Goal: Task Accomplishment & Management: Complete application form

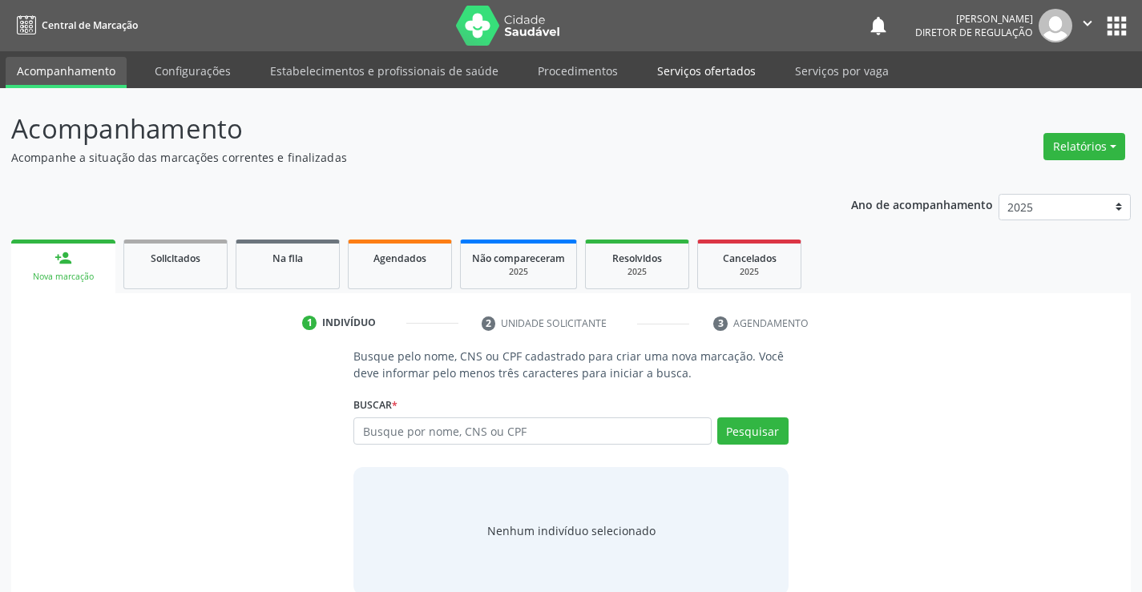
click at [719, 79] on link "Serviços ofertados" at bounding box center [706, 71] width 121 height 28
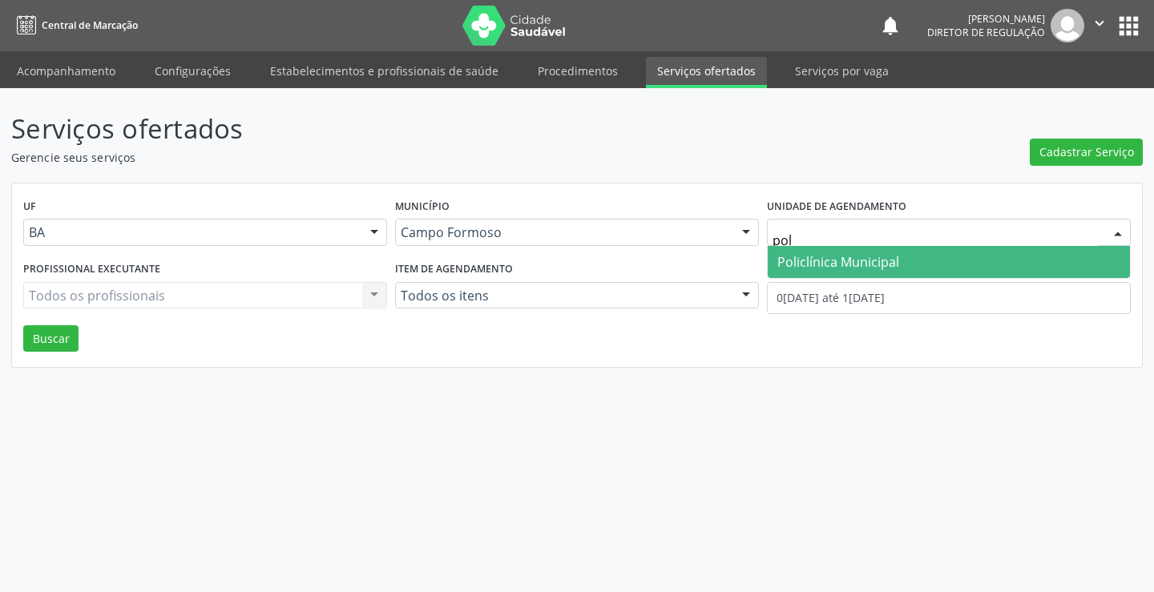
type input "poli"
click at [805, 264] on span "Policlínica Municipal" at bounding box center [838, 262] width 122 height 18
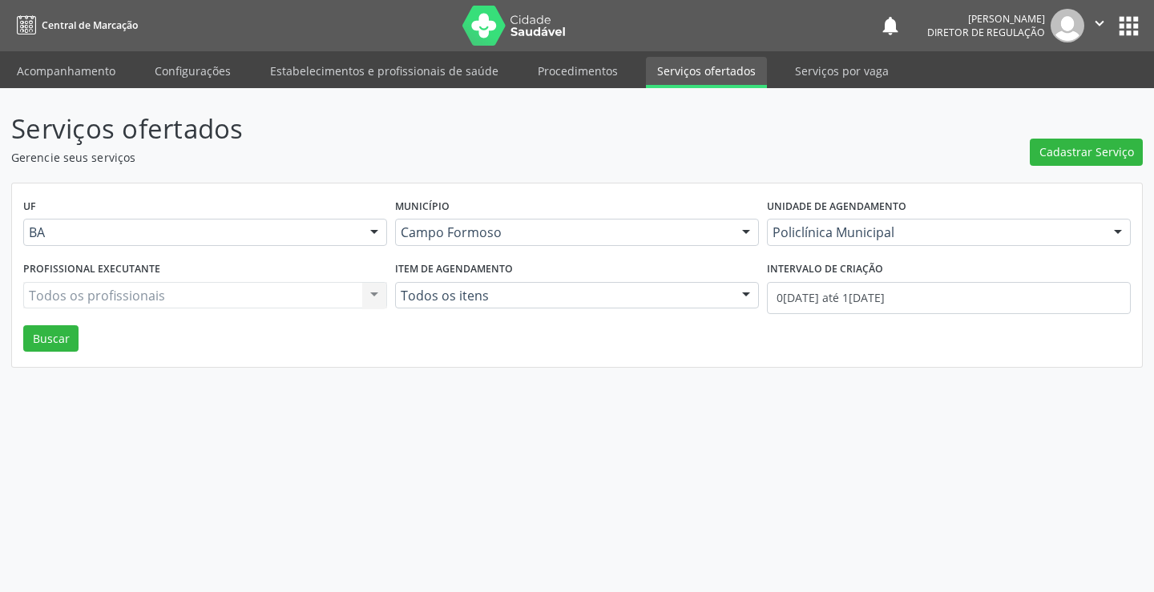
click at [220, 302] on div "Todos os profissionais Todos os profissionais Nenhum resultado encontrado para:…" at bounding box center [205, 295] width 364 height 27
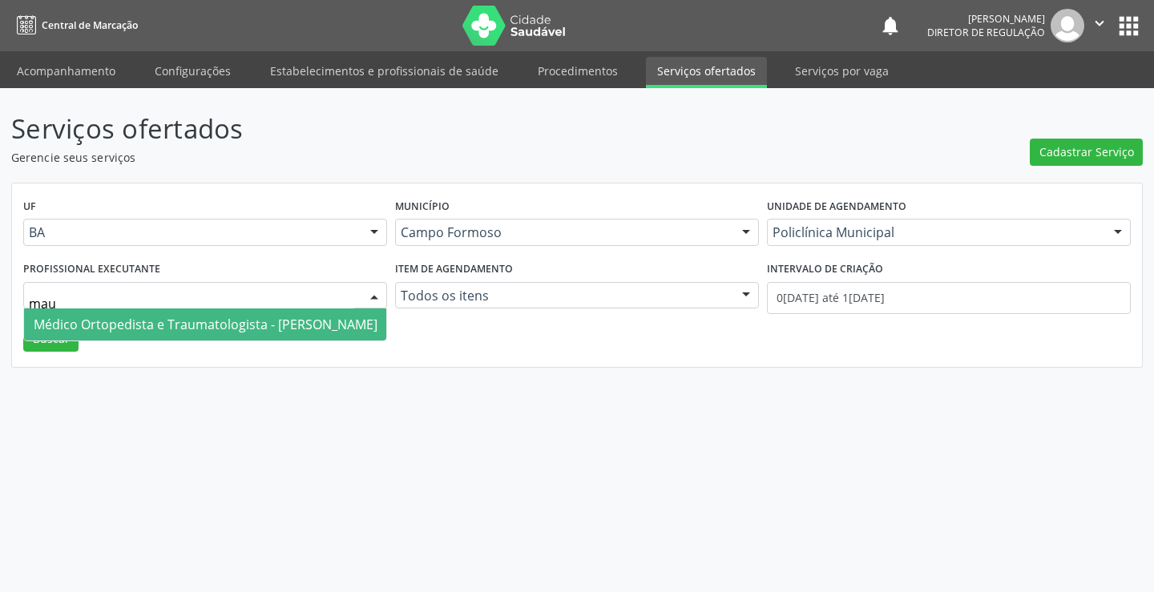
type input "maur"
click at [219, 329] on span "Médico Ortopedista e Traumatologista - [PERSON_NAME]" at bounding box center [206, 325] width 344 height 18
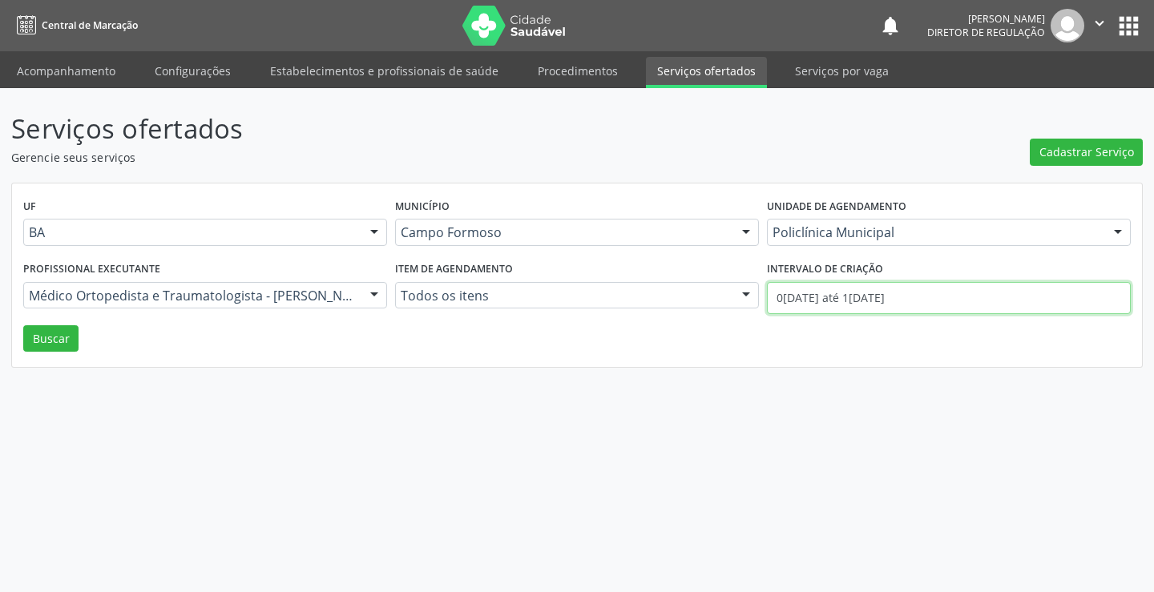
click at [869, 293] on input "0[DATE] até 1[DATE]" at bounding box center [949, 298] width 364 height 32
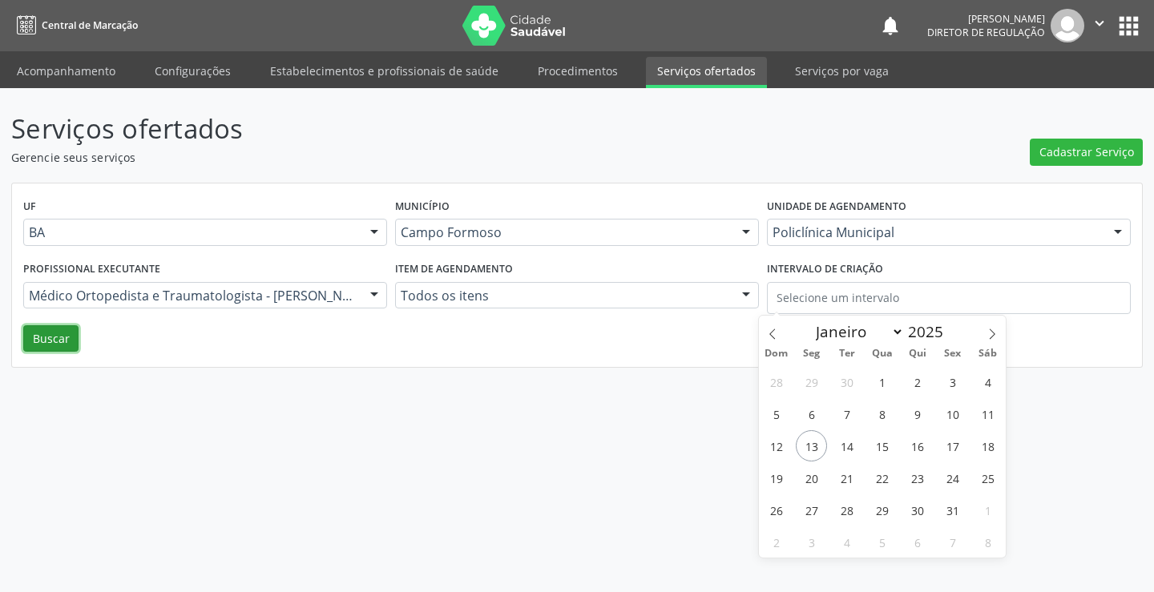
click at [63, 345] on button "Buscar" at bounding box center [50, 338] width 55 height 27
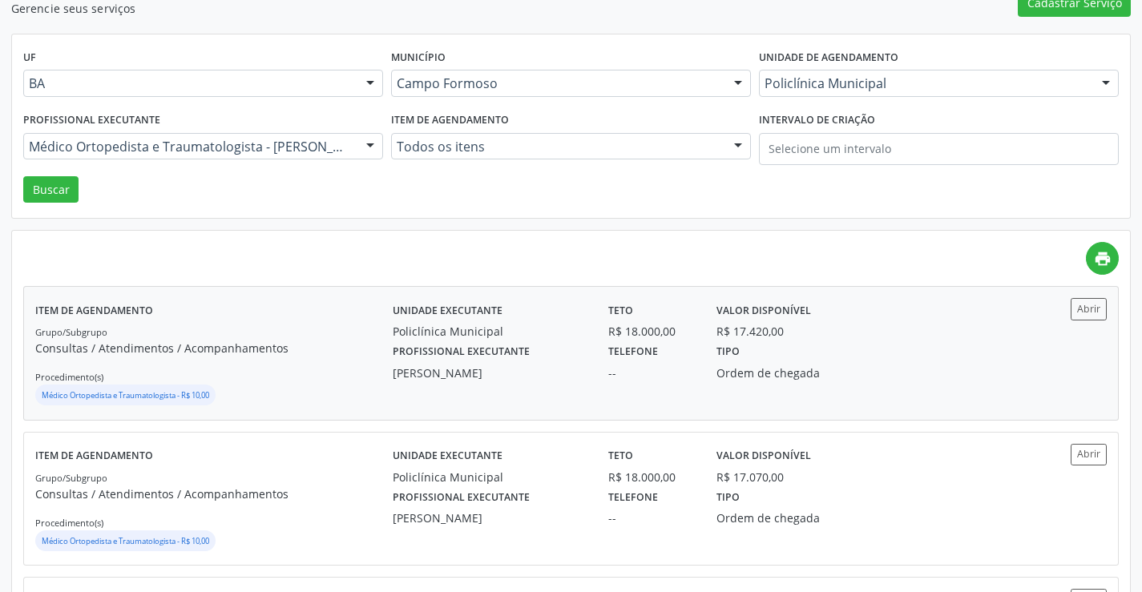
scroll to position [160, 0]
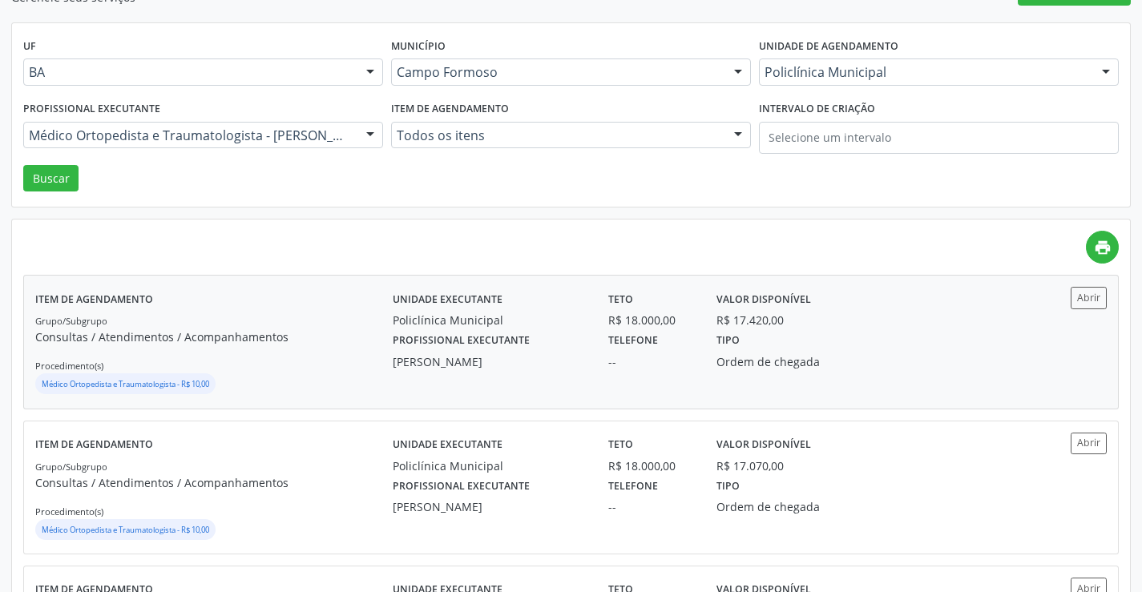
click at [1051, 343] on div "Abrir" at bounding box center [1062, 342] width 89 height 110
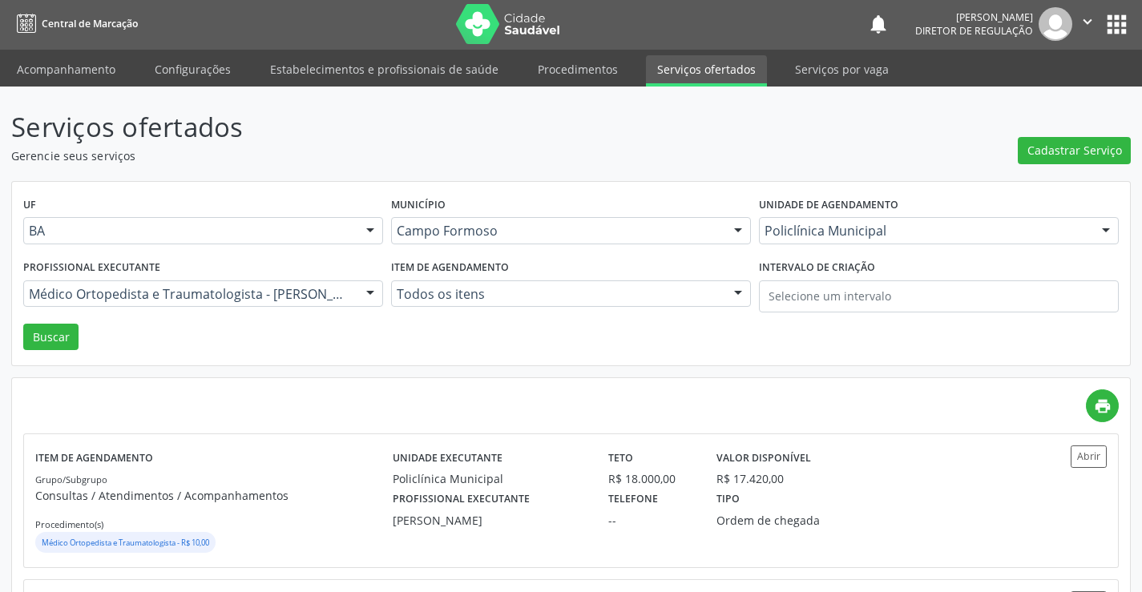
scroll to position [0, 0]
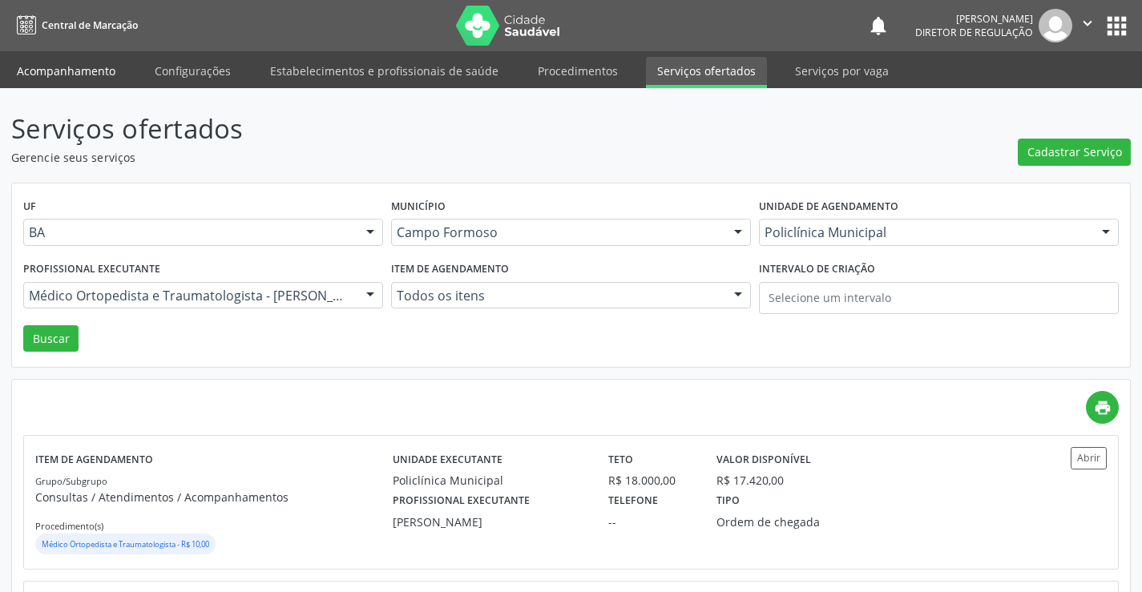
click at [59, 71] on link "Acompanhamento" at bounding box center [66, 71] width 121 height 28
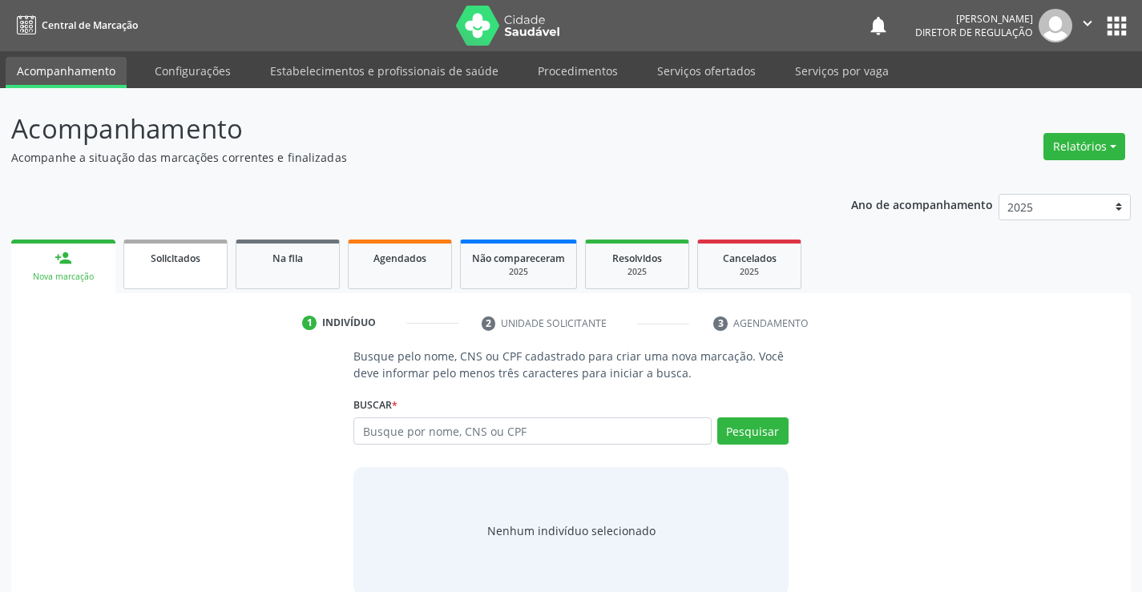
click at [191, 273] on link "Solicitados" at bounding box center [175, 265] width 104 height 50
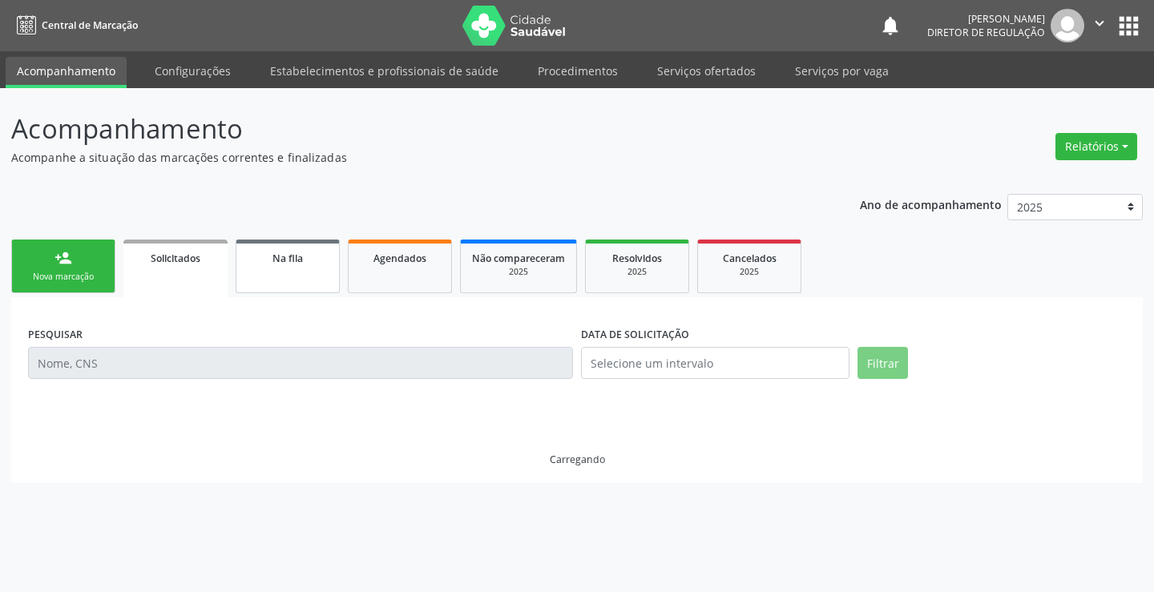
click at [301, 269] on link "Na fila" at bounding box center [288, 267] width 104 height 54
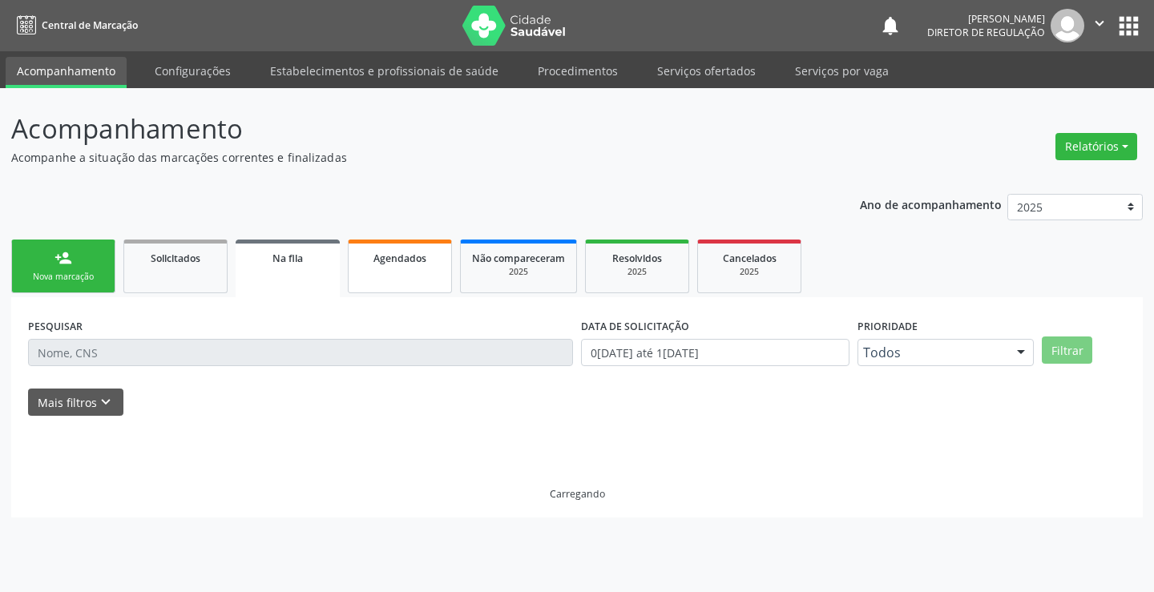
click at [397, 273] on link "Agendados" at bounding box center [400, 267] width 104 height 54
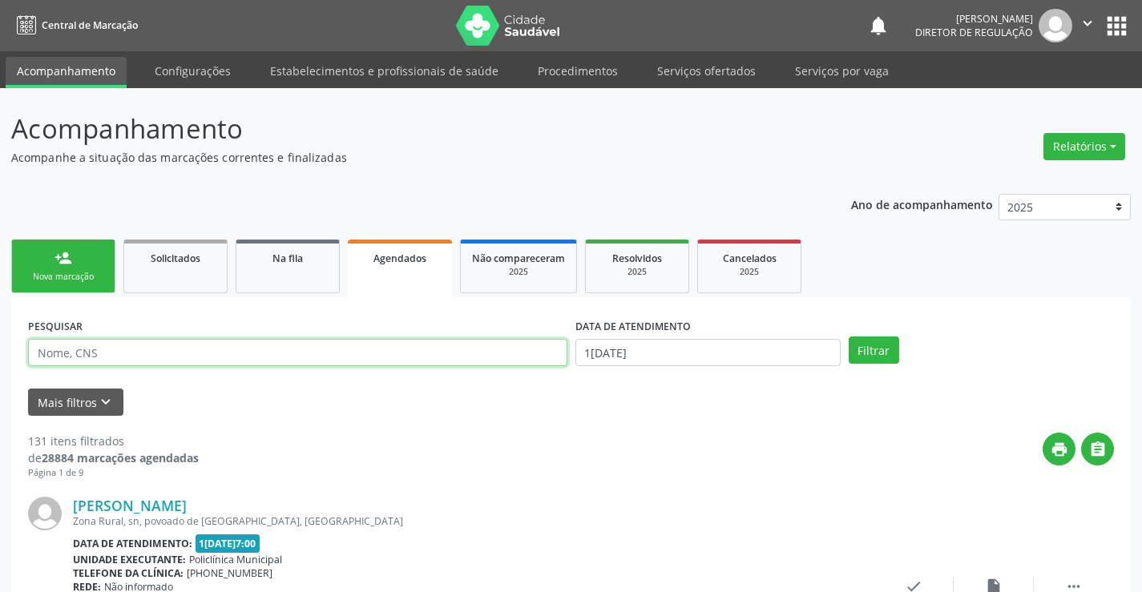
click at [82, 357] on input "text" at bounding box center [297, 352] width 539 height 27
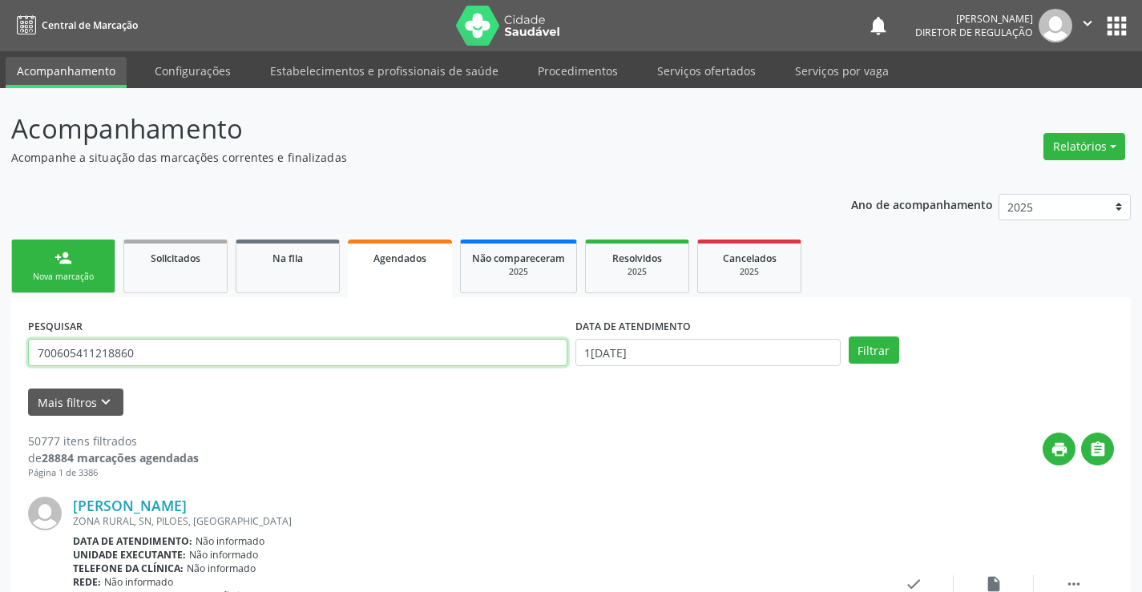
type input "700605411218860"
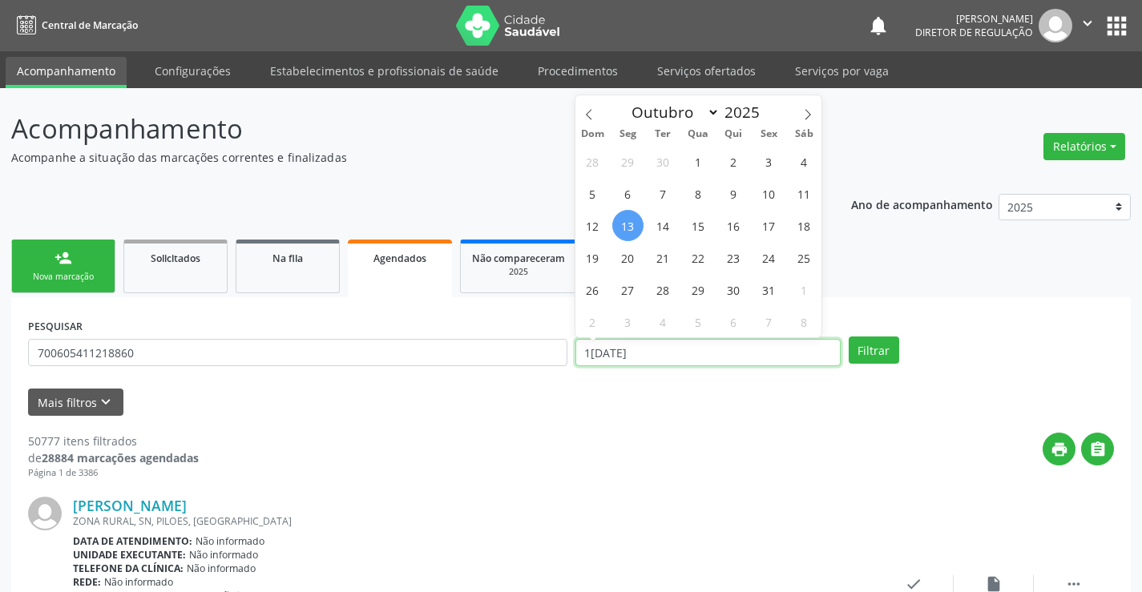
drag, startPoint x: 731, startPoint y: 357, endPoint x: 753, endPoint y: 359, distance: 22.5
click at [730, 357] on input "1[DATE]" at bounding box center [707, 352] width 265 height 27
click at [867, 355] on button "Filtrar" at bounding box center [874, 350] width 50 height 27
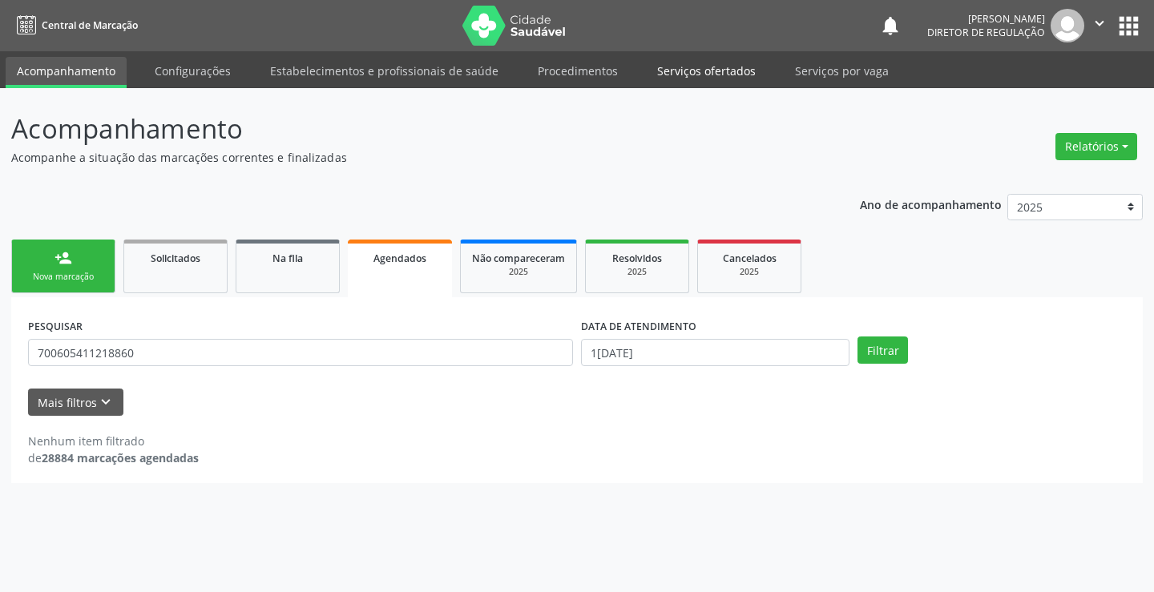
click at [701, 68] on link "Serviços ofertados" at bounding box center [706, 71] width 121 height 28
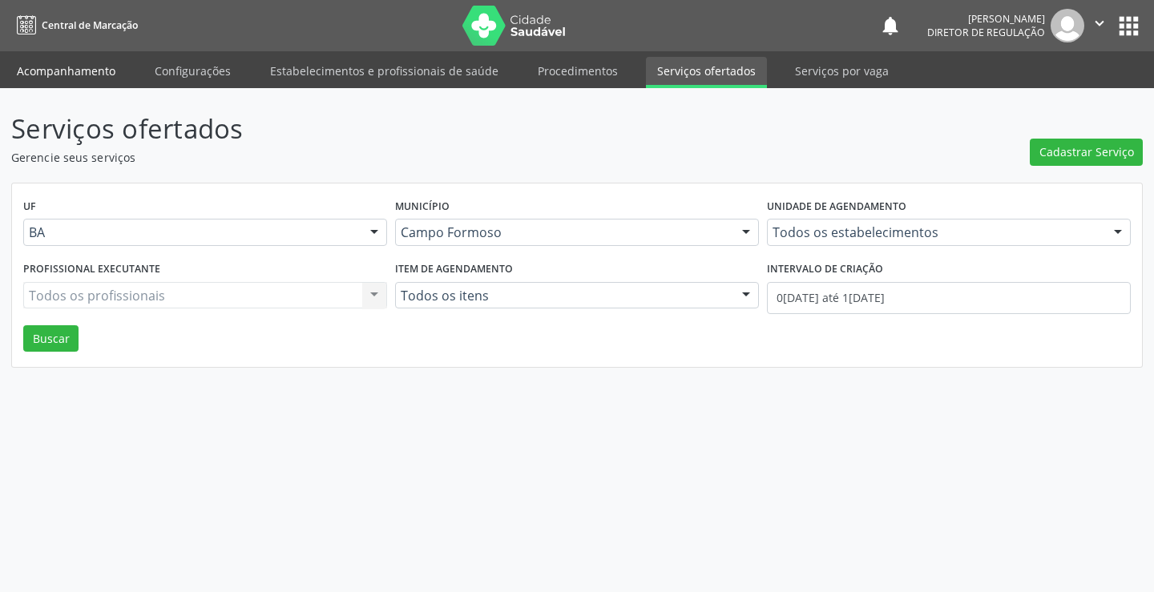
click at [85, 69] on link "Acompanhamento" at bounding box center [66, 71] width 121 height 28
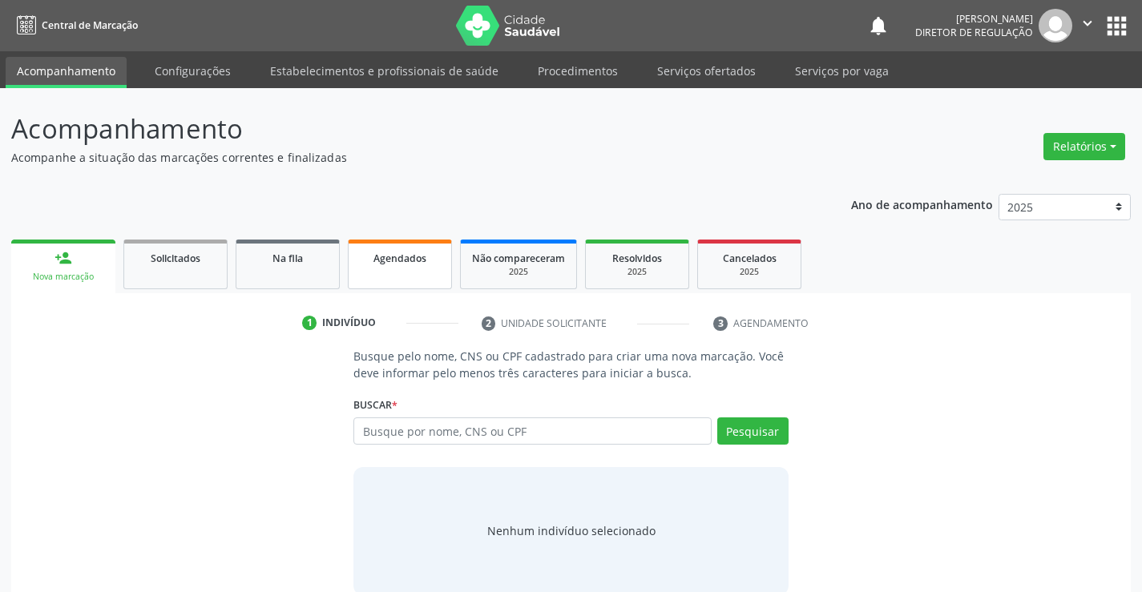
click at [368, 266] on link "Agendados" at bounding box center [400, 265] width 104 height 50
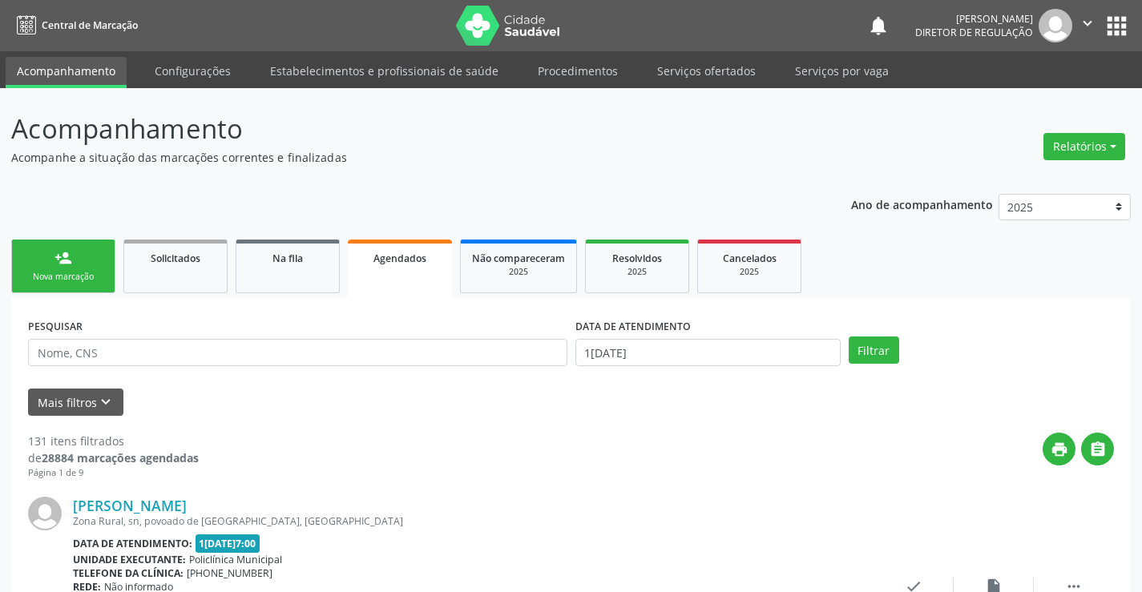
click at [61, 271] on div "Nova marcação" at bounding box center [63, 277] width 80 height 12
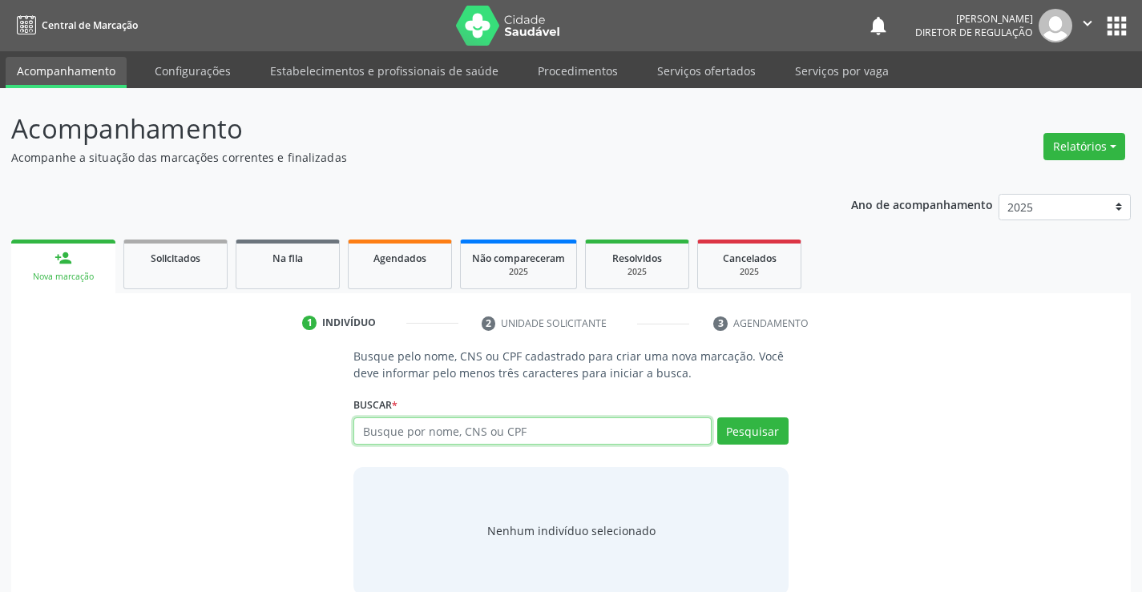
click at [429, 435] on input "text" at bounding box center [531, 430] width 357 height 27
type input "700605411218860"
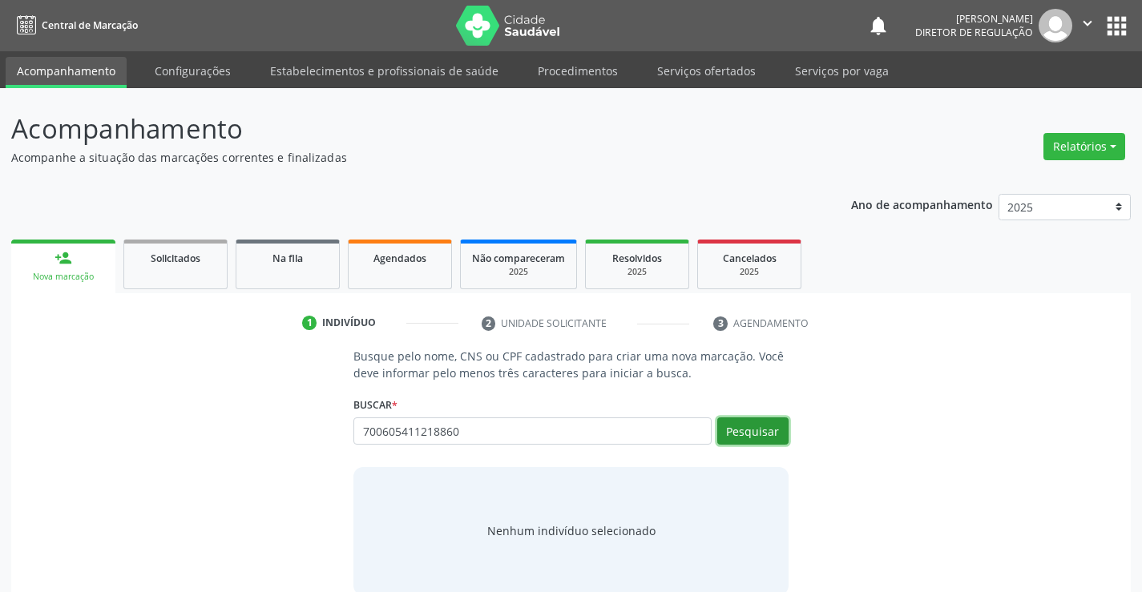
click at [770, 427] on button "Pesquisar" at bounding box center [752, 430] width 71 height 27
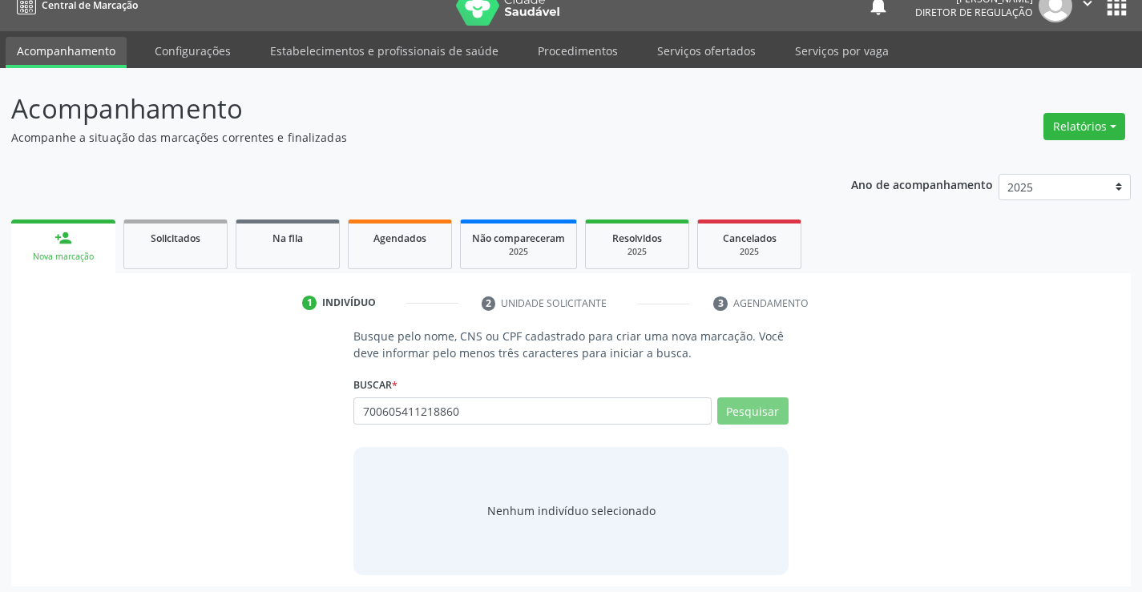
scroll to position [26, 0]
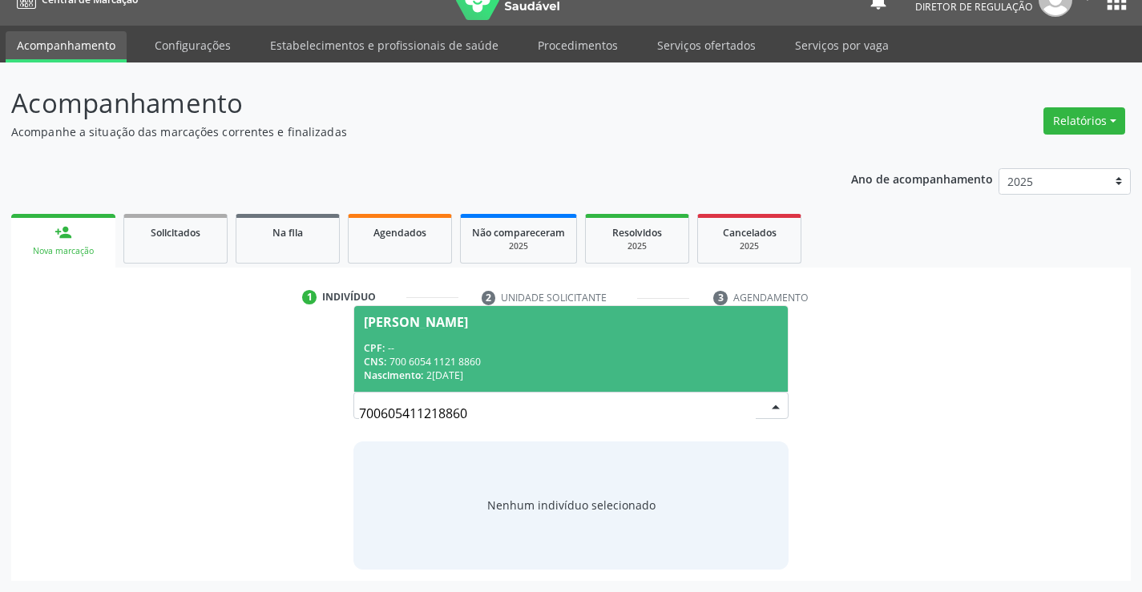
click at [499, 373] on div "Nascimento: 2[DATE]" at bounding box center [570, 376] width 413 height 14
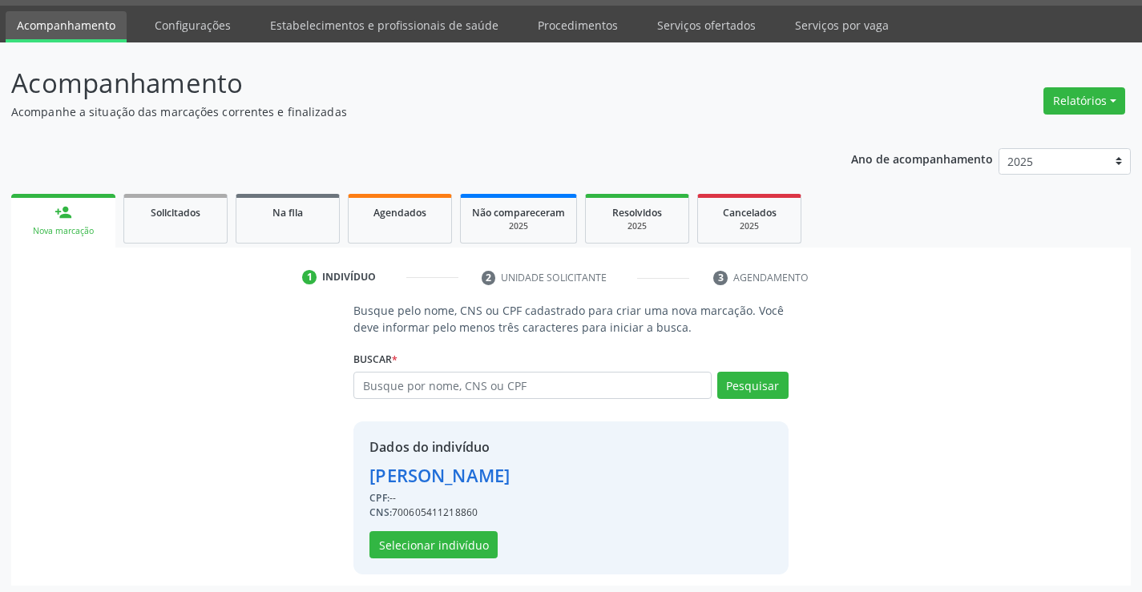
scroll to position [50, 0]
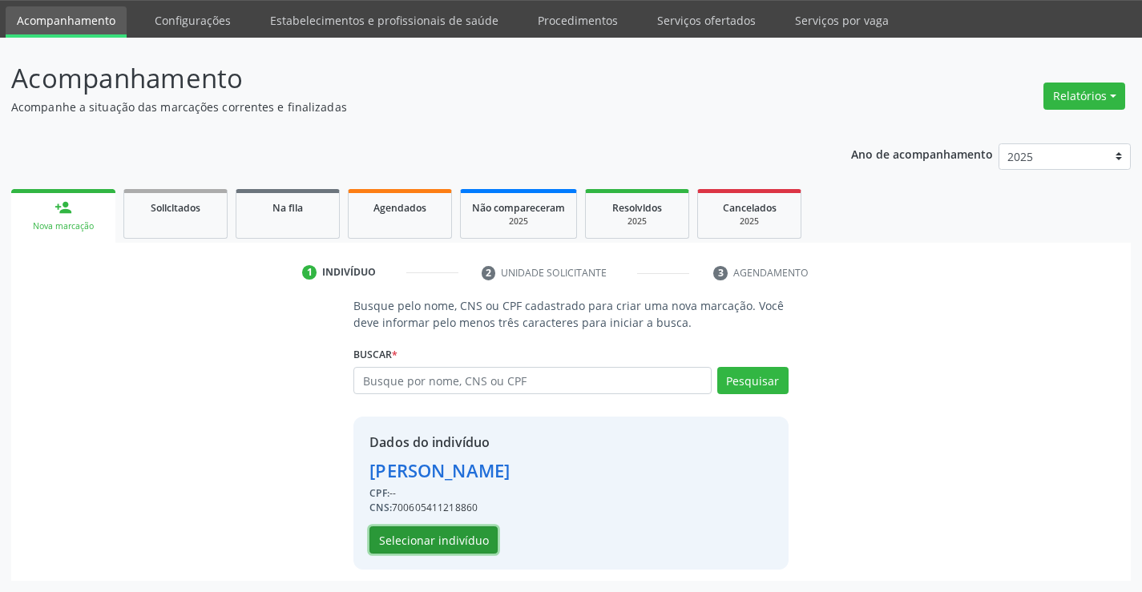
click at [393, 534] on button "Selecionar indivíduo" at bounding box center [433, 539] width 128 height 27
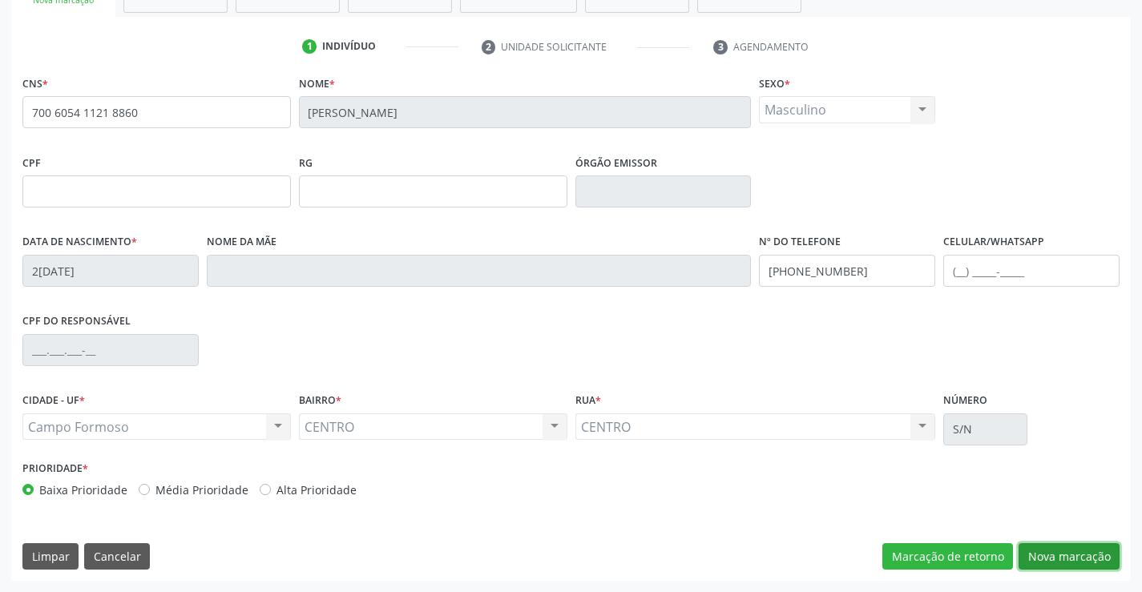
drag, startPoint x: 1066, startPoint y: 559, endPoint x: 858, endPoint y: 467, distance: 226.8
click at [1062, 554] on button "Nova marcação" at bounding box center [1068, 556] width 101 height 27
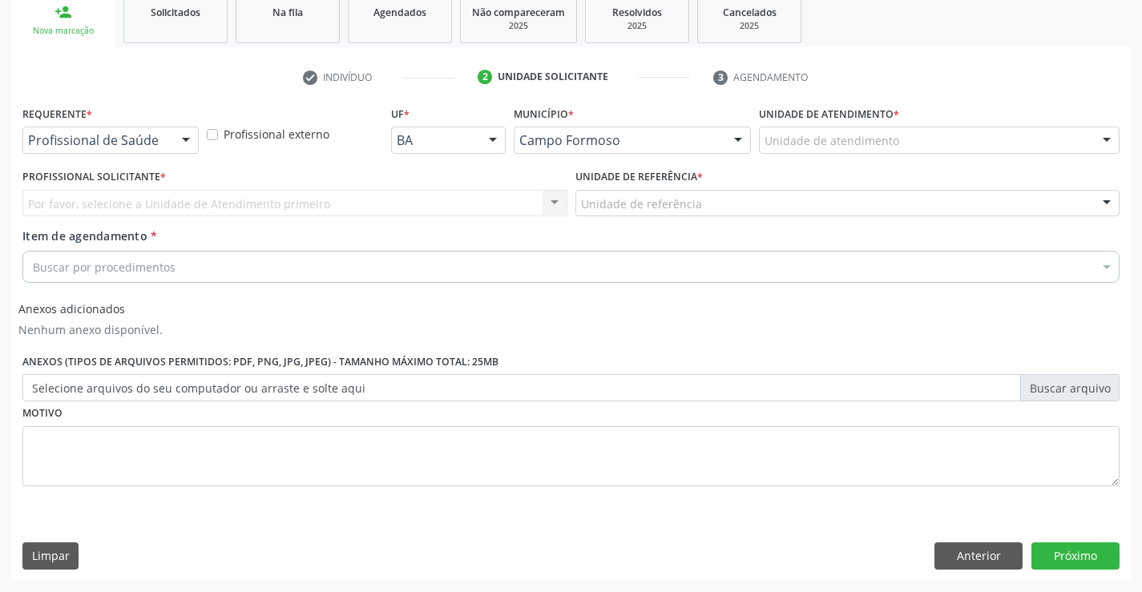
scroll to position [246, 0]
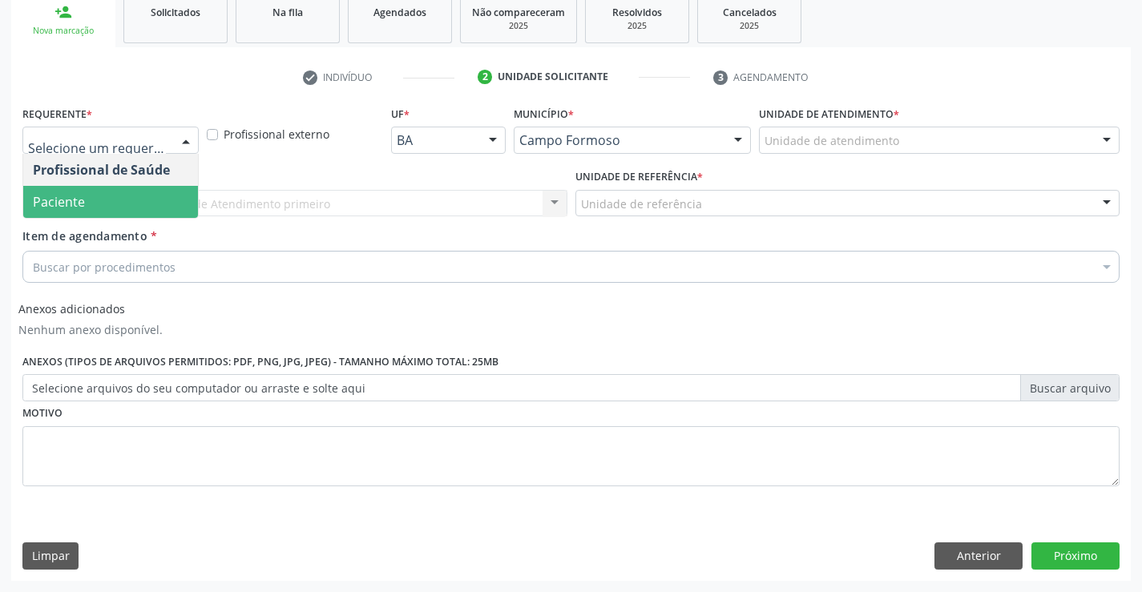
click at [121, 188] on span "Paciente" at bounding box center [110, 202] width 175 height 32
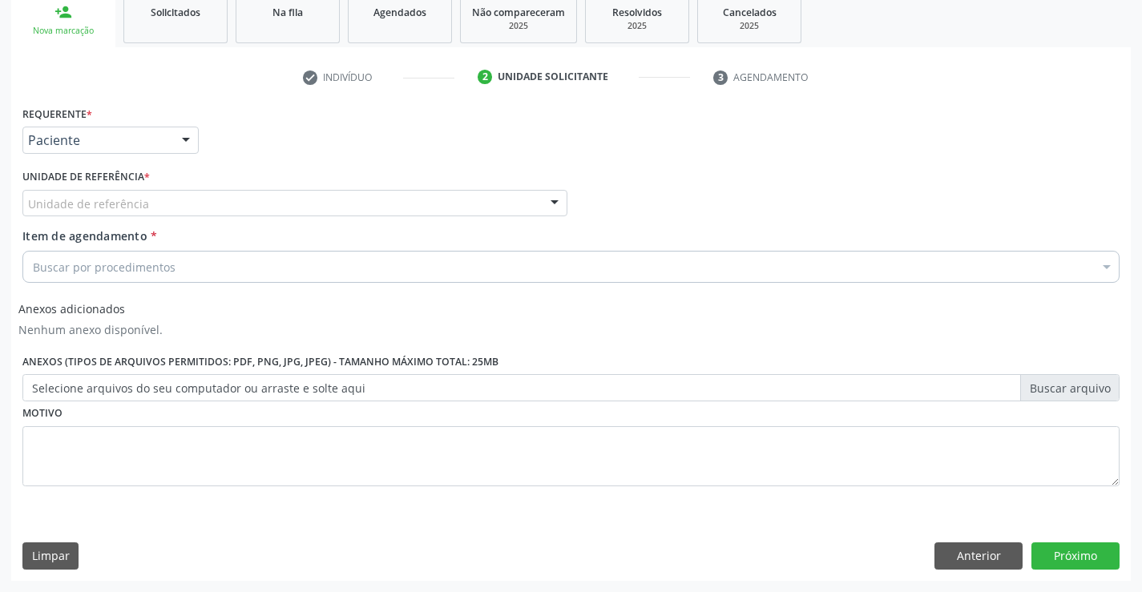
drag, startPoint x: 309, startPoint y: 216, endPoint x: 306, endPoint y: 225, distance: 10.1
click at [310, 217] on div "Unidade de referência Unidade Basica de Saude da Familia Dr [PERSON_NAME] Centr…" at bounding box center [294, 203] width 545 height 27
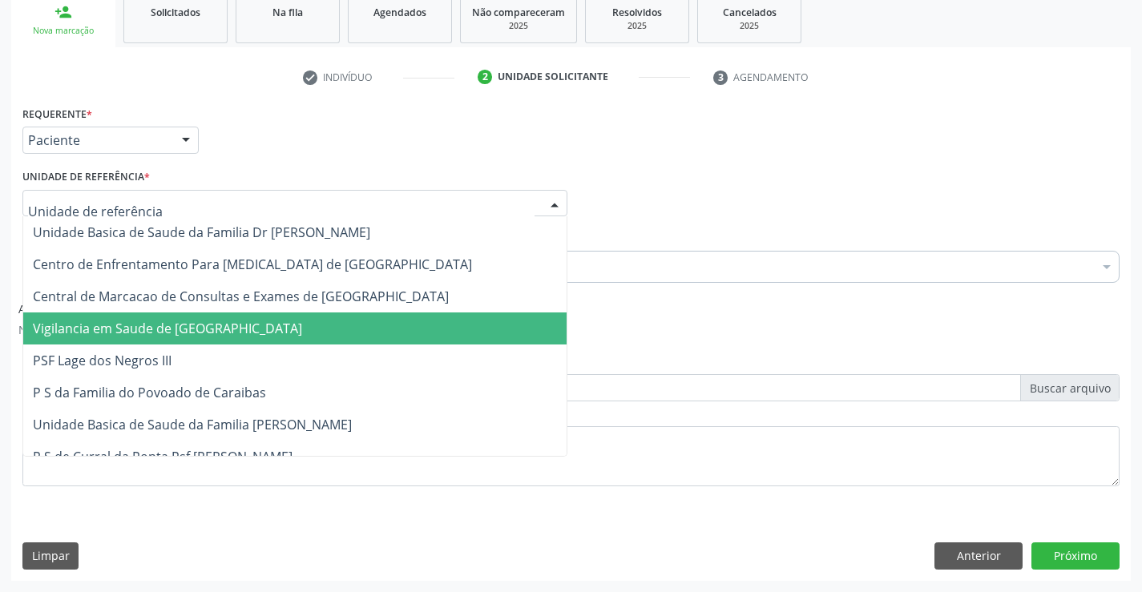
click at [272, 314] on span "Vigilancia em Saude de [GEOGRAPHIC_DATA]" at bounding box center [294, 329] width 543 height 32
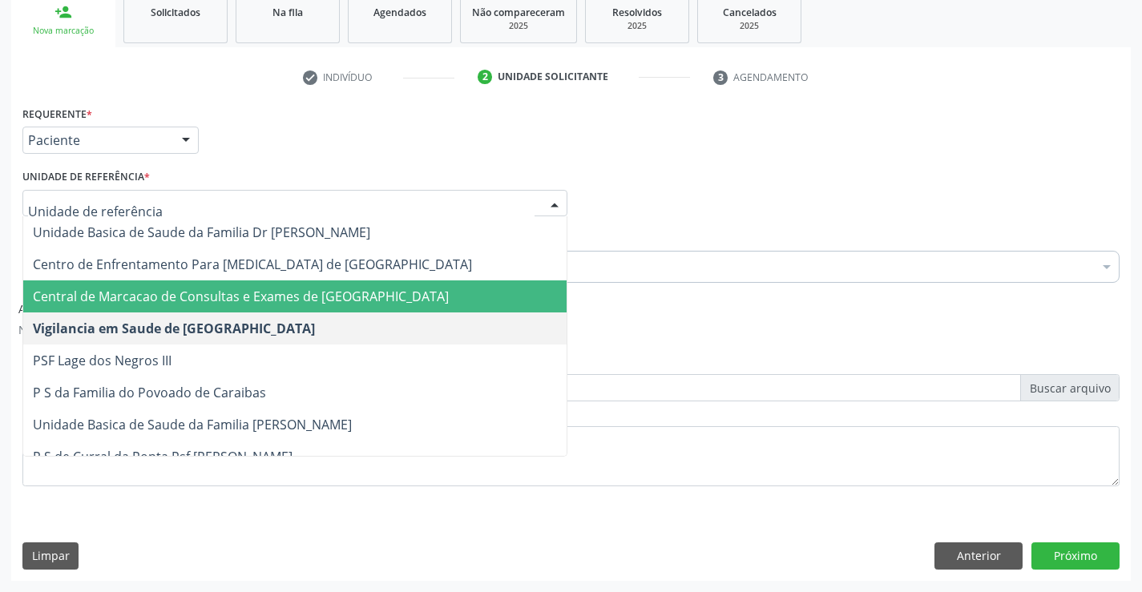
drag, startPoint x: 338, startPoint y: 207, endPoint x: 329, endPoint y: 270, distance: 64.0
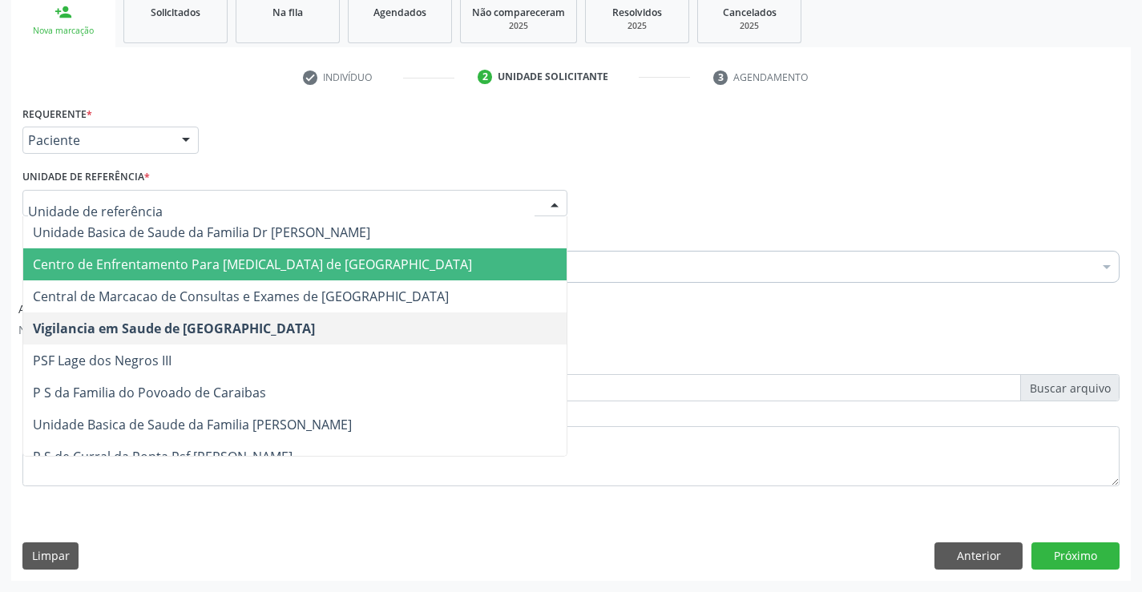
drag, startPoint x: 327, startPoint y: 276, endPoint x: 329, endPoint y: 288, distance: 12.1
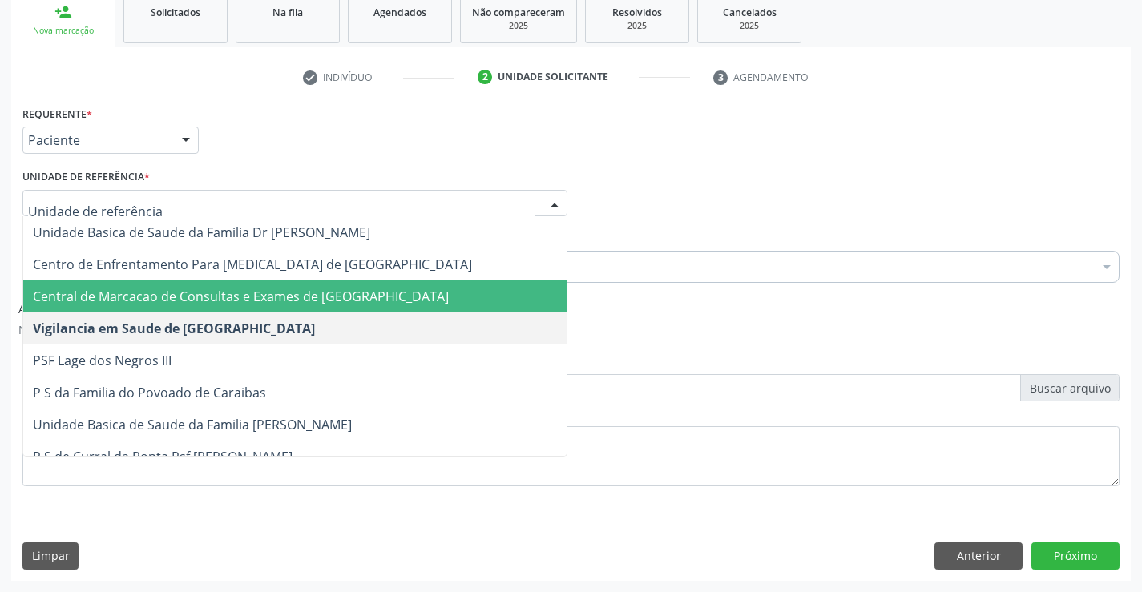
click at [329, 288] on span "Central de Marcacao de Consultas e Exames de [GEOGRAPHIC_DATA]" at bounding box center [241, 297] width 416 height 18
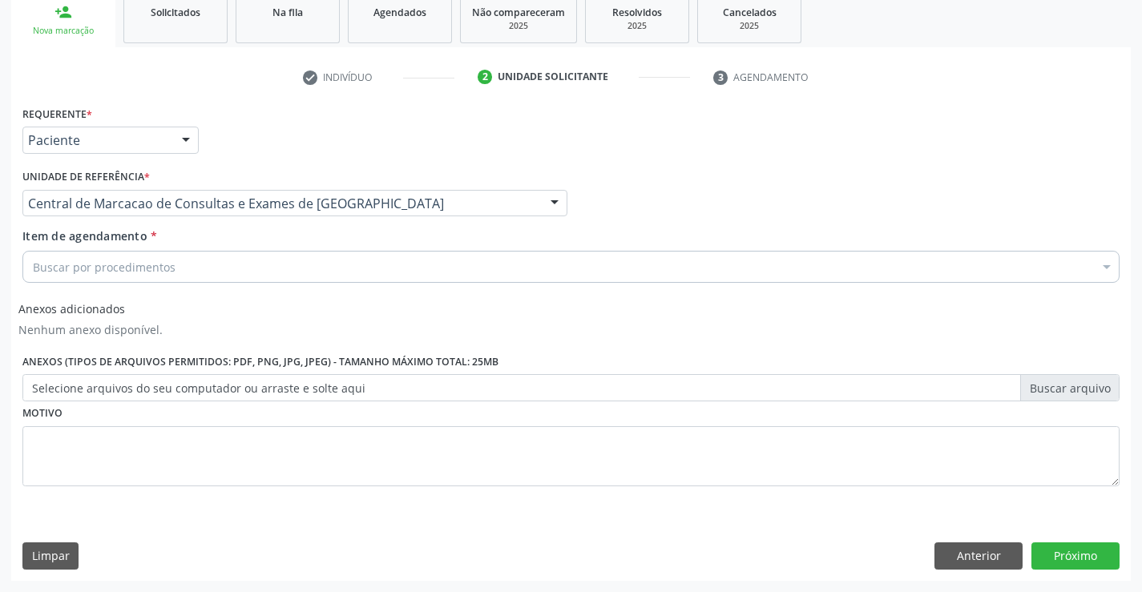
click at [322, 270] on div "Buscar por procedimentos" at bounding box center [570, 267] width 1097 height 32
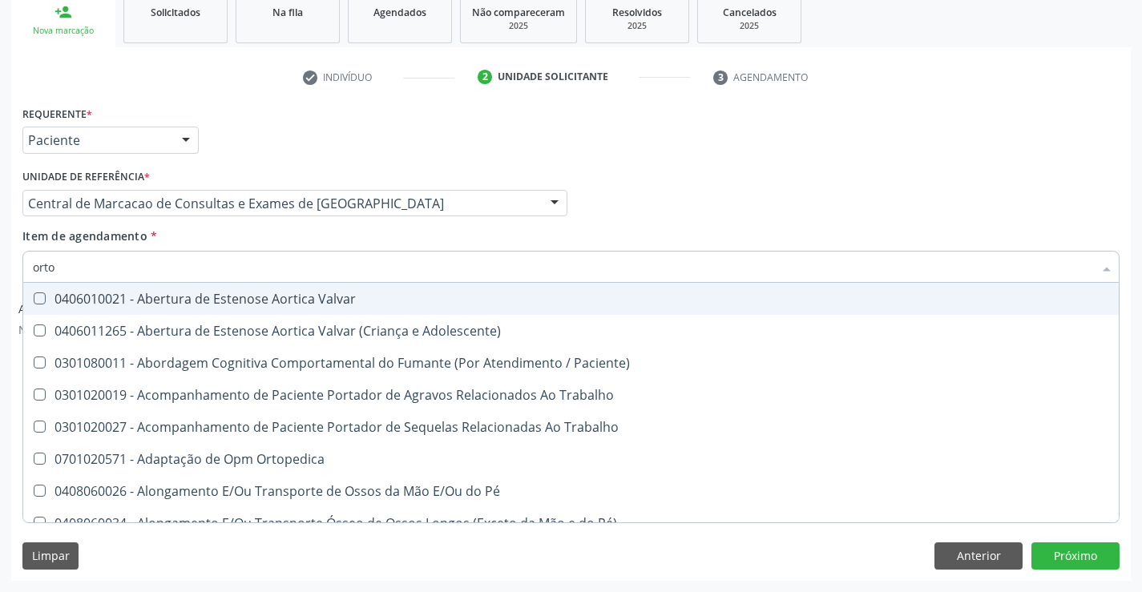
type input "ortop"
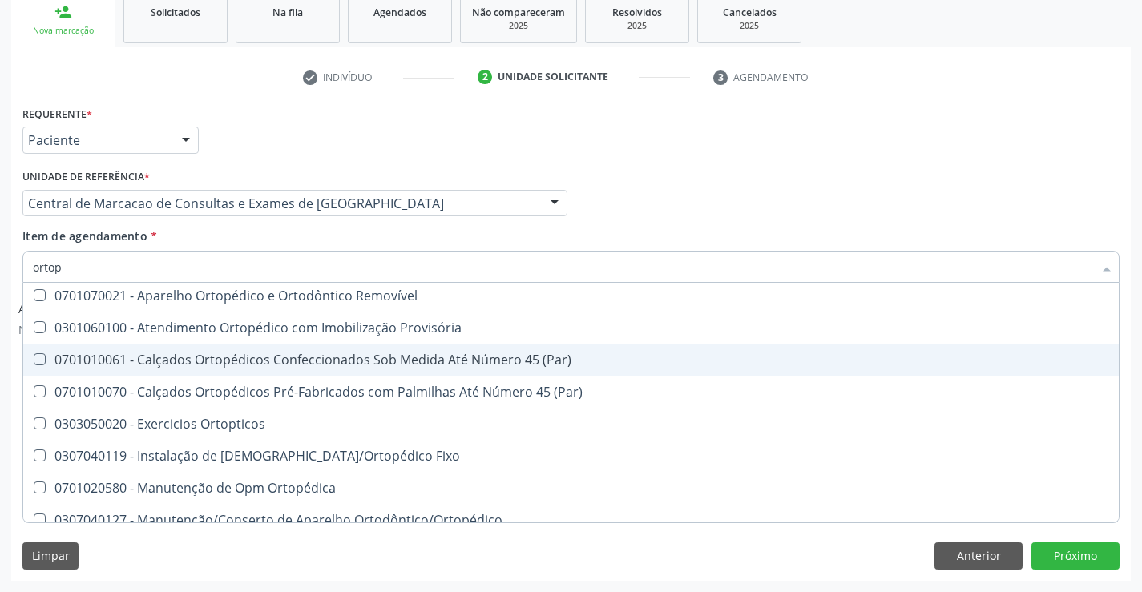
scroll to position [145, 0]
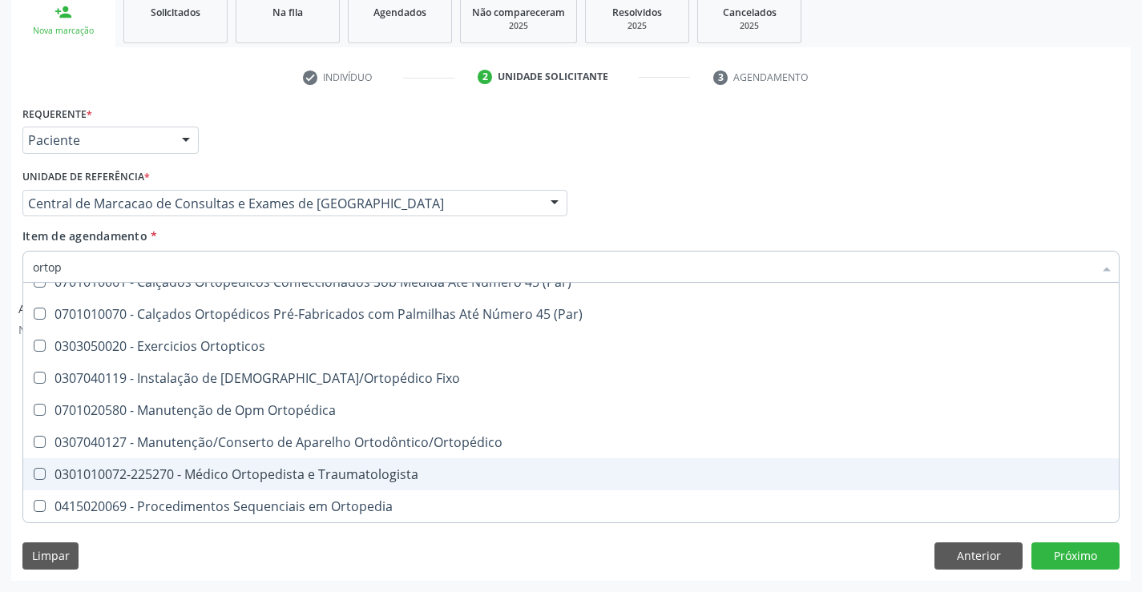
drag, startPoint x: 229, startPoint y: 464, endPoint x: 772, endPoint y: 534, distance: 547.0
click at [242, 462] on span "0301010072-225270 - Médico Ortopedista e Traumatologista" at bounding box center [570, 474] width 1095 height 32
checkbox Traumatologista "true"
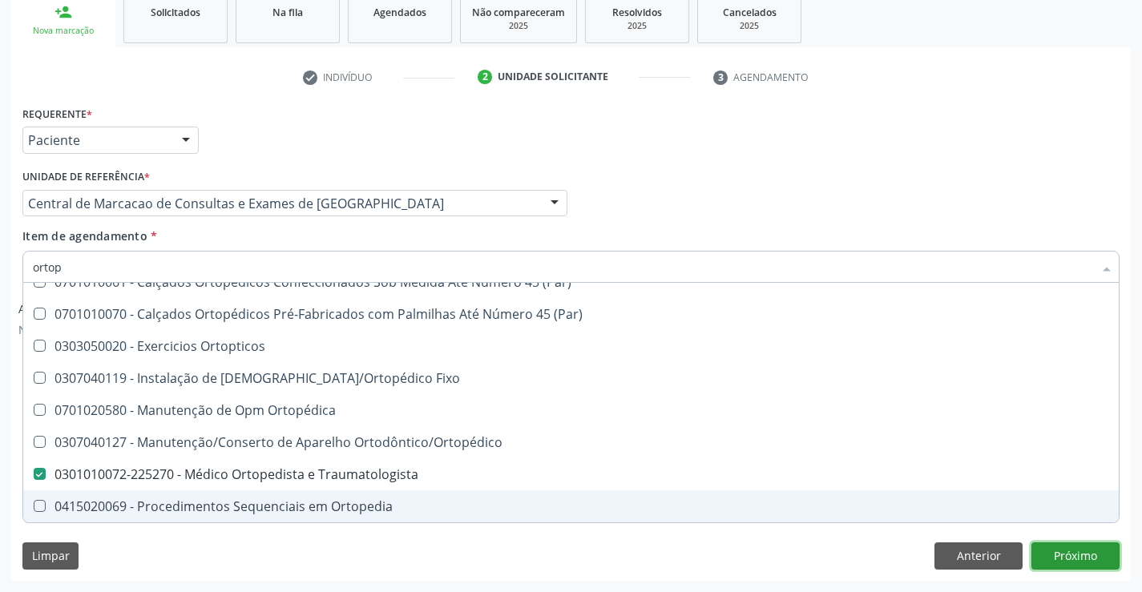
click at [1060, 563] on button "Próximo" at bounding box center [1075, 555] width 88 height 27
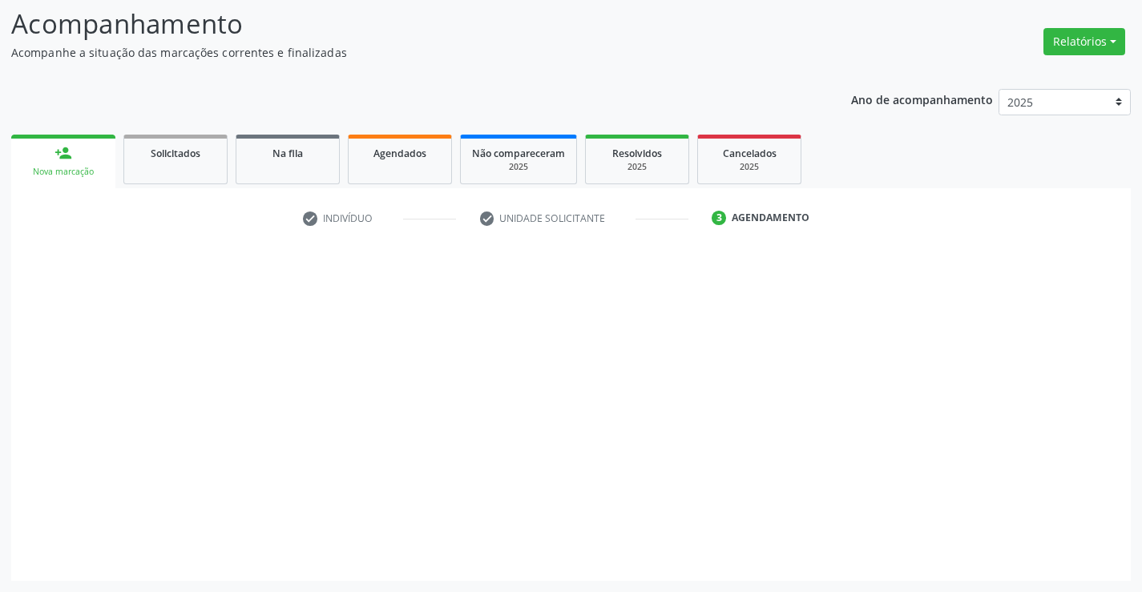
scroll to position [0, 0]
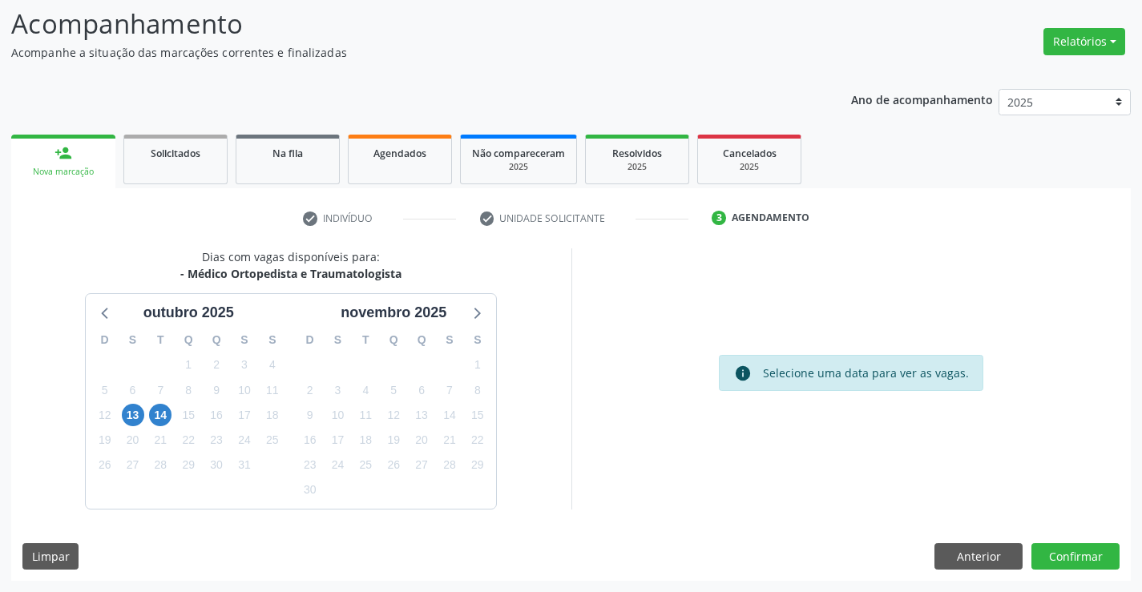
click at [122, 420] on div "13" at bounding box center [133, 415] width 22 height 25
click at [119, 413] on div "13" at bounding box center [133, 415] width 28 height 25
click at [128, 418] on span "13" at bounding box center [133, 415] width 22 height 22
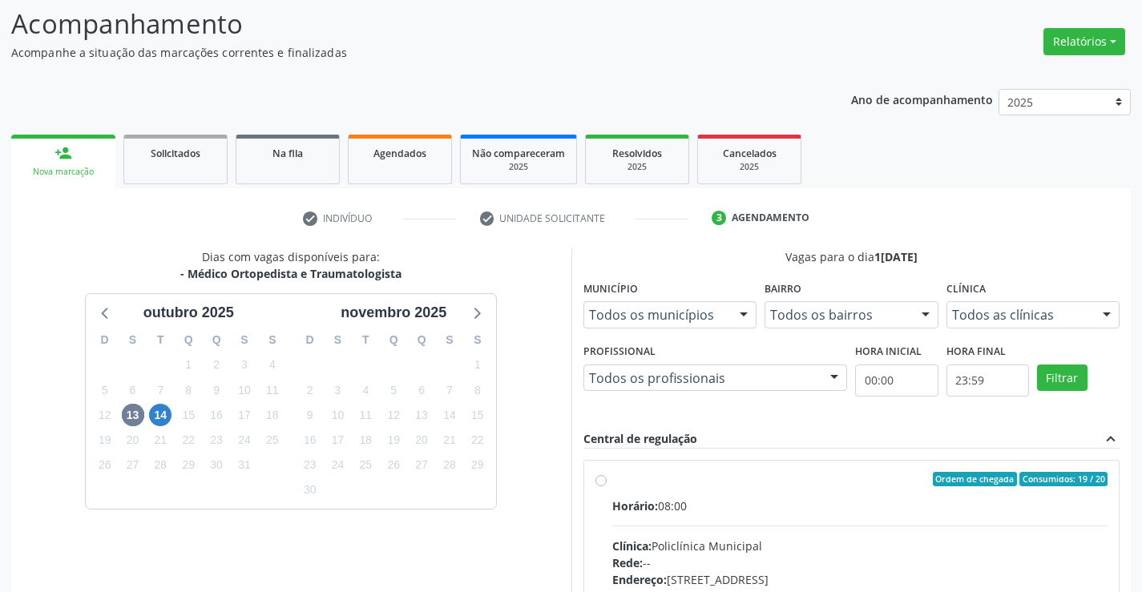
click at [764, 526] on hr at bounding box center [860, 526] width 496 height 1
click at [607, 486] on input "Ordem de chegada Consumidos: 19 / 20 Horário: 08:00 Clínica: Policlínica Munici…" at bounding box center [600, 479] width 11 height 14
radio input "true"
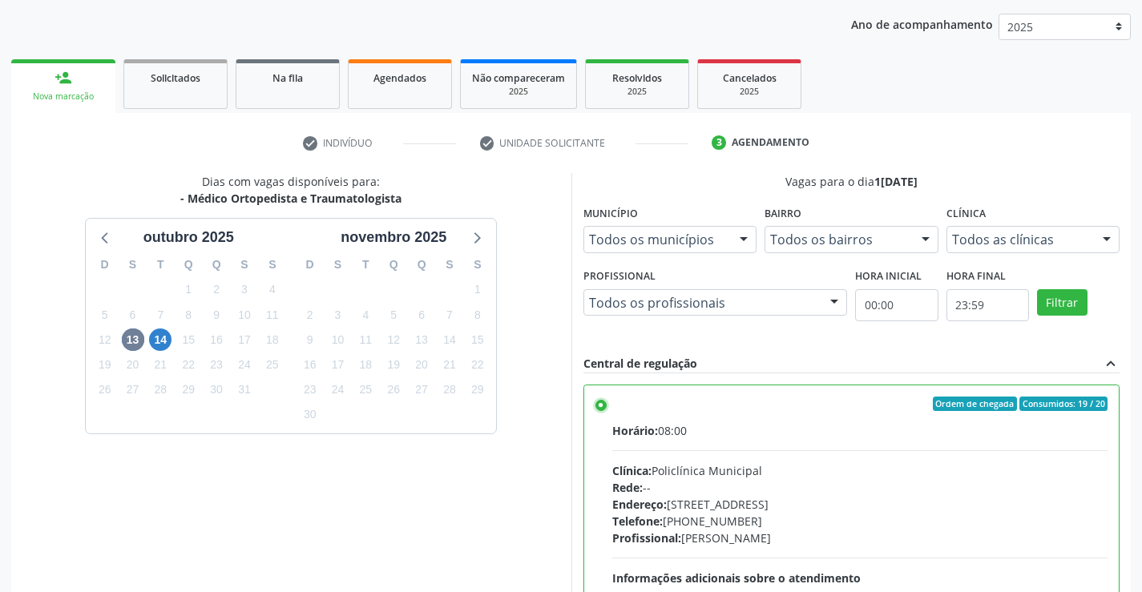
scroll to position [365, 0]
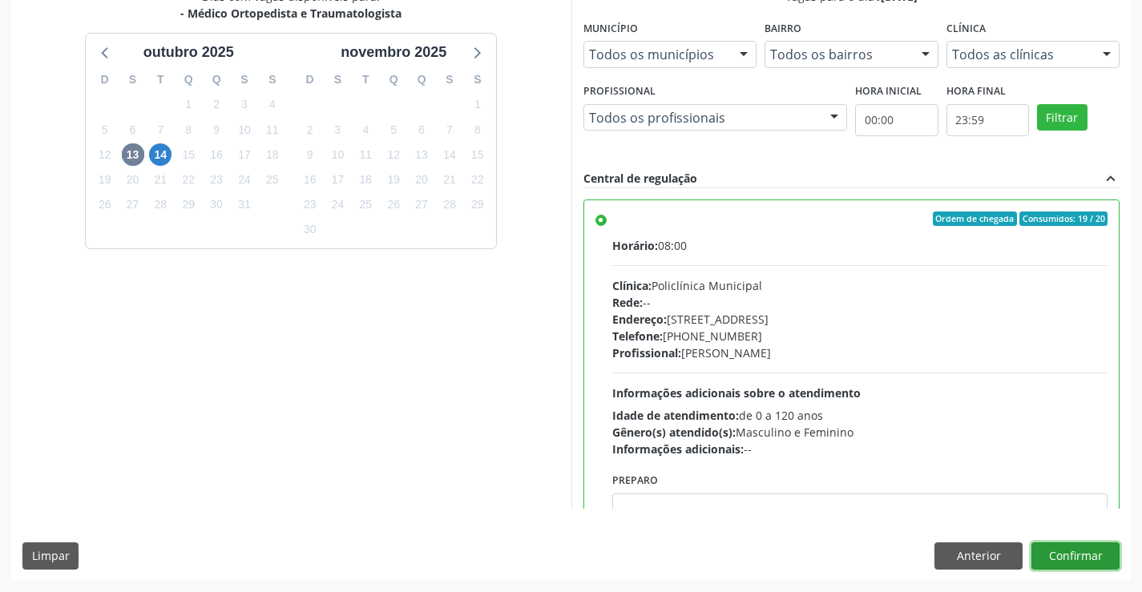
click at [1091, 565] on button "Confirmar" at bounding box center [1075, 555] width 88 height 27
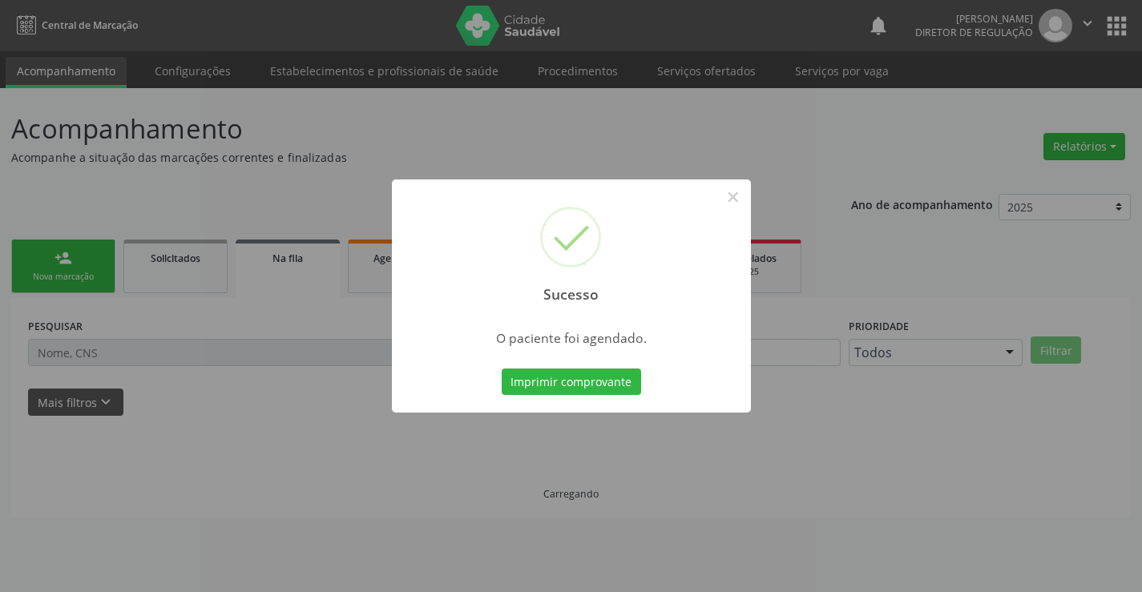
scroll to position [0, 0]
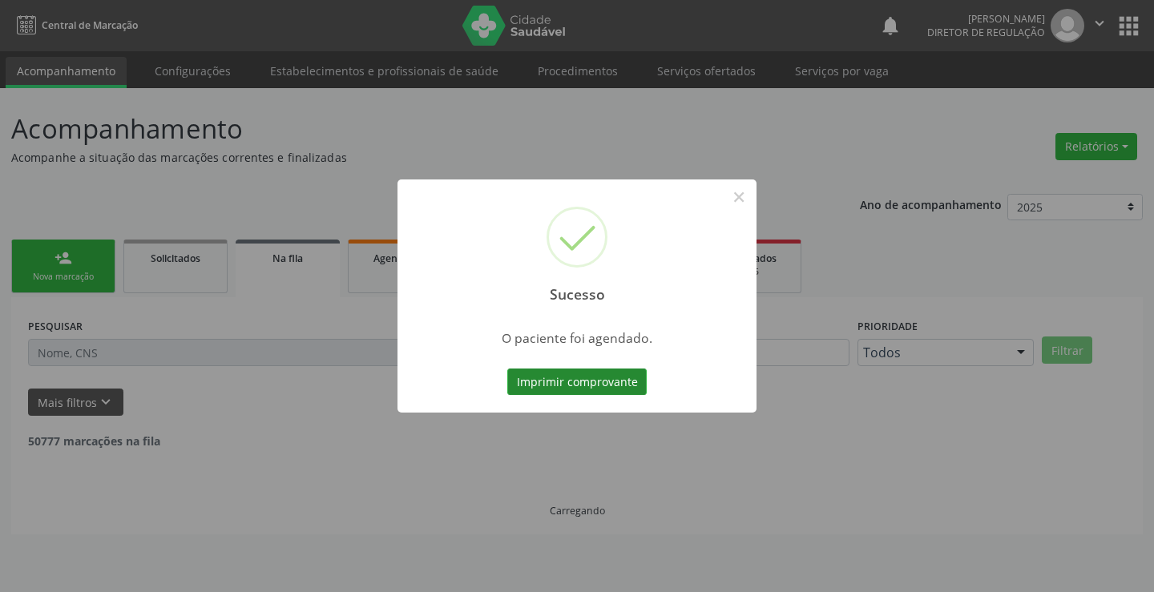
click at [582, 377] on button "Imprimir comprovante" at bounding box center [576, 382] width 139 height 27
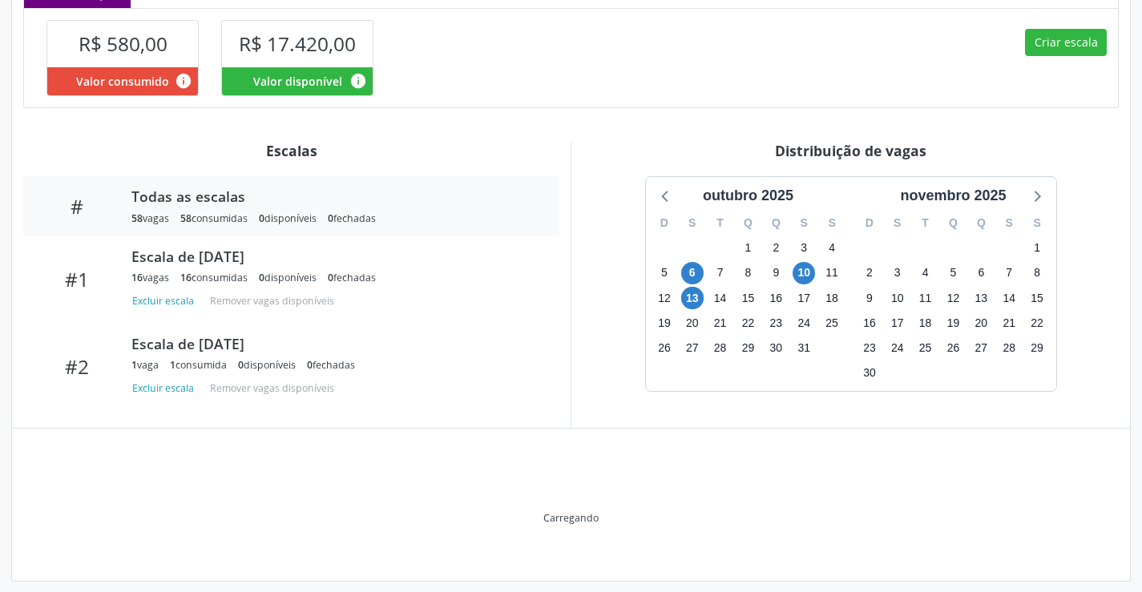
scroll to position [396, 0]
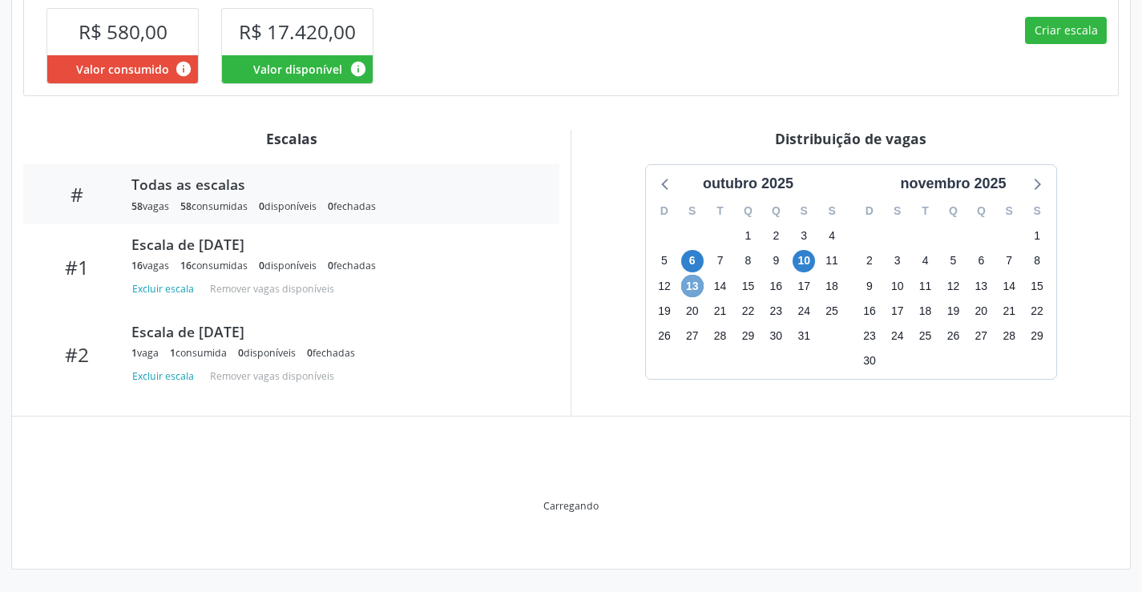
click at [702, 289] on span "13" at bounding box center [692, 286] width 22 height 22
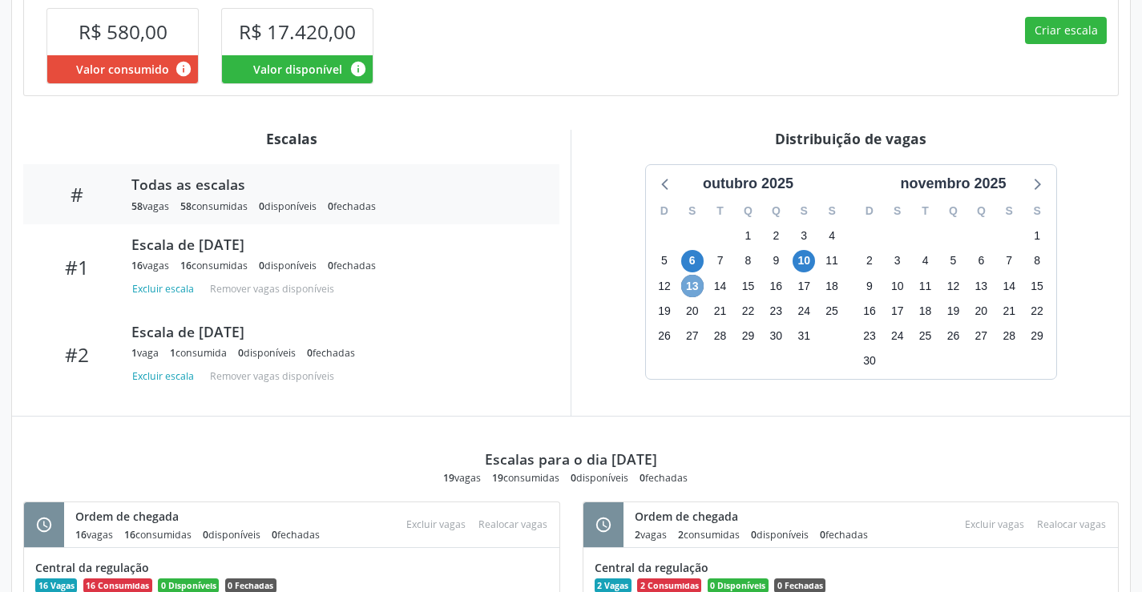
click at [702, 289] on span "13" at bounding box center [692, 286] width 22 height 22
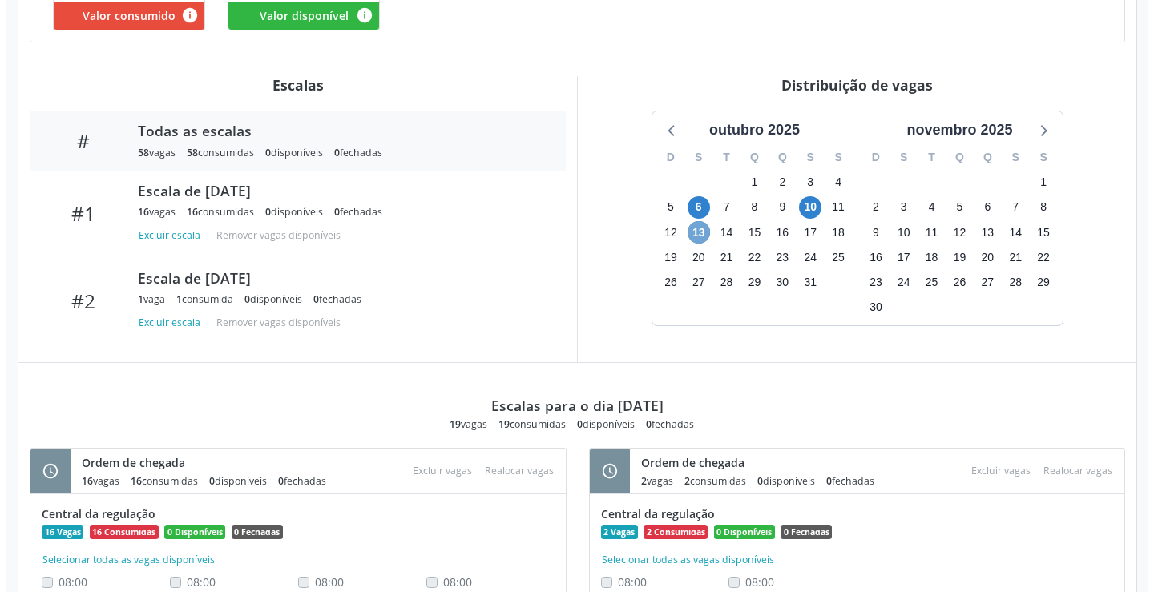
scroll to position [413, 0]
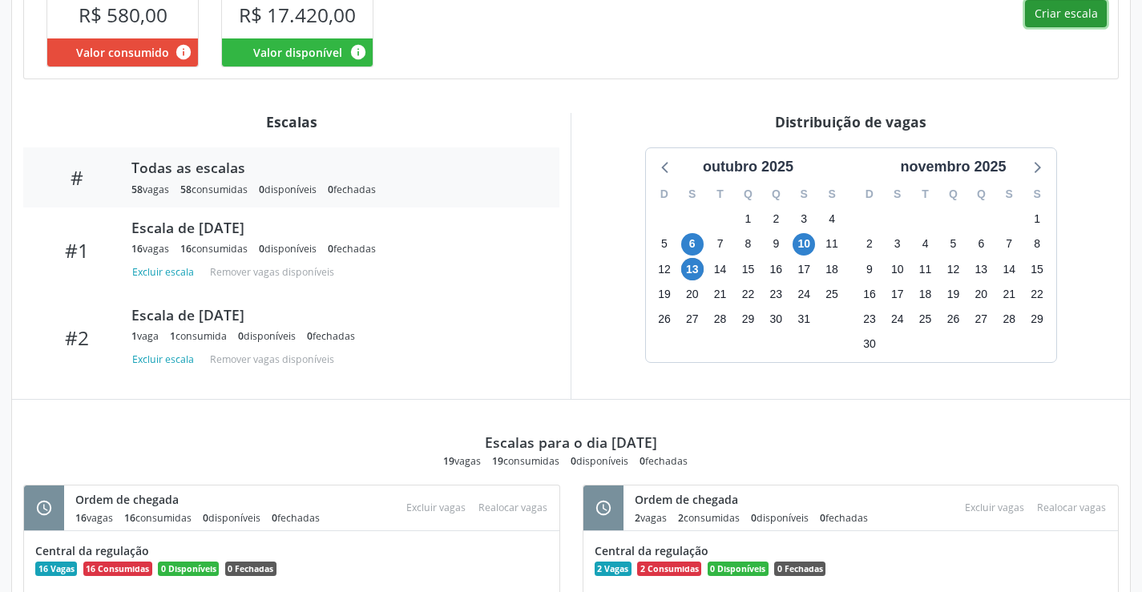
click at [1059, 16] on button "Criar escala" at bounding box center [1066, 13] width 82 height 27
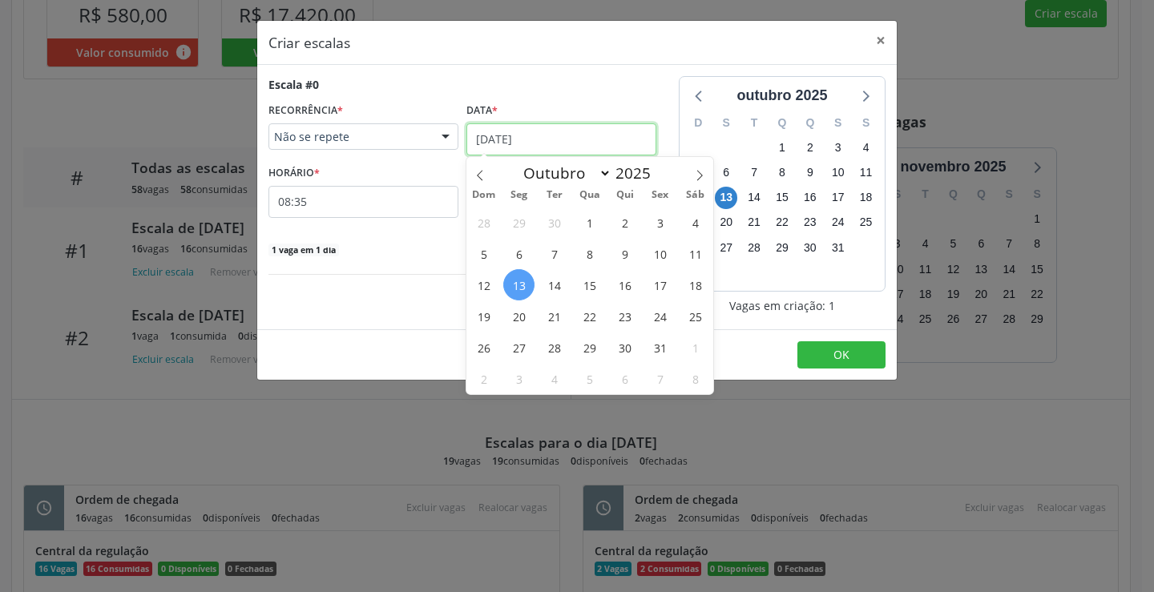
click at [520, 285] on span "13" at bounding box center [518, 284] width 31 height 31
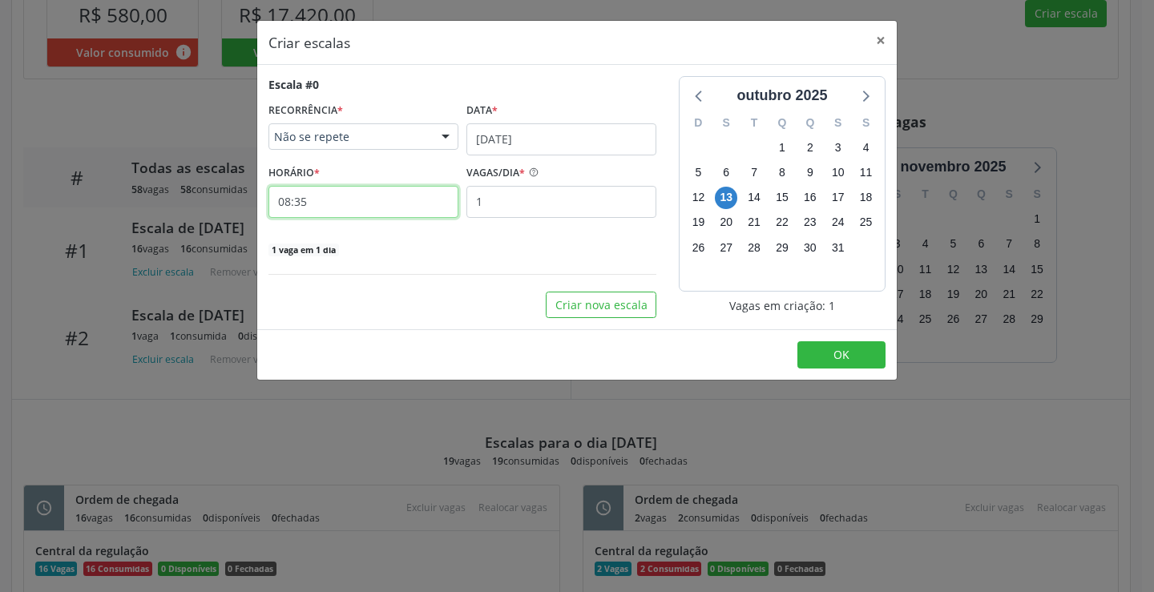
click at [369, 209] on input "08:35" at bounding box center [363, 202] width 190 height 32
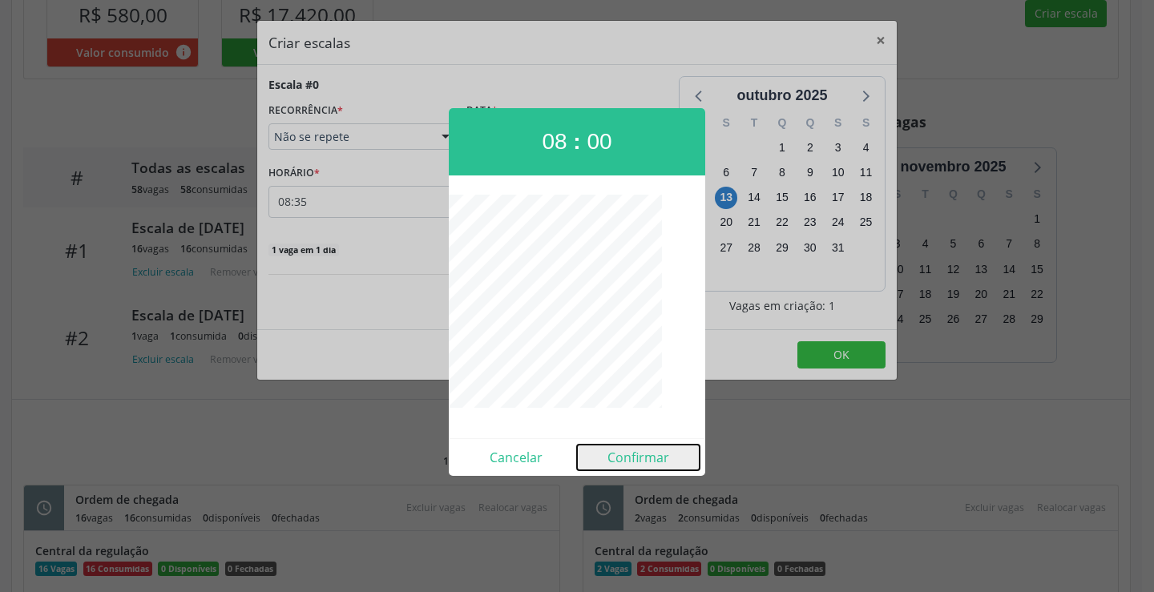
click at [651, 462] on button "Confirmar" at bounding box center [638, 458] width 123 height 26
type input "08:00"
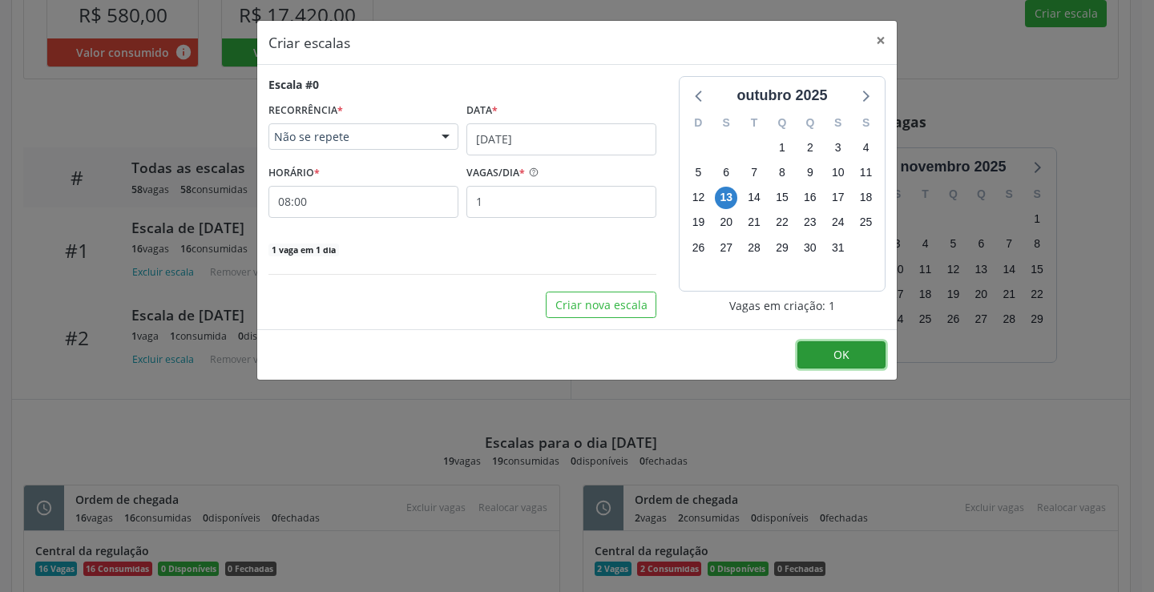
click at [873, 348] on button "OK" at bounding box center [841, 354] width 88 height 27
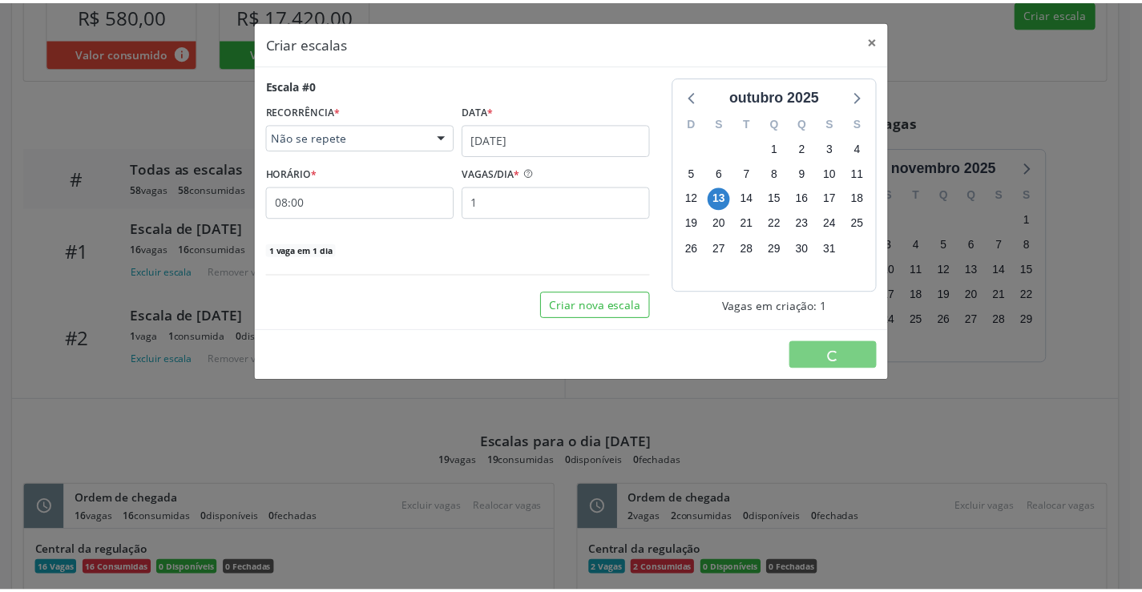
scroll to position [0, 0]
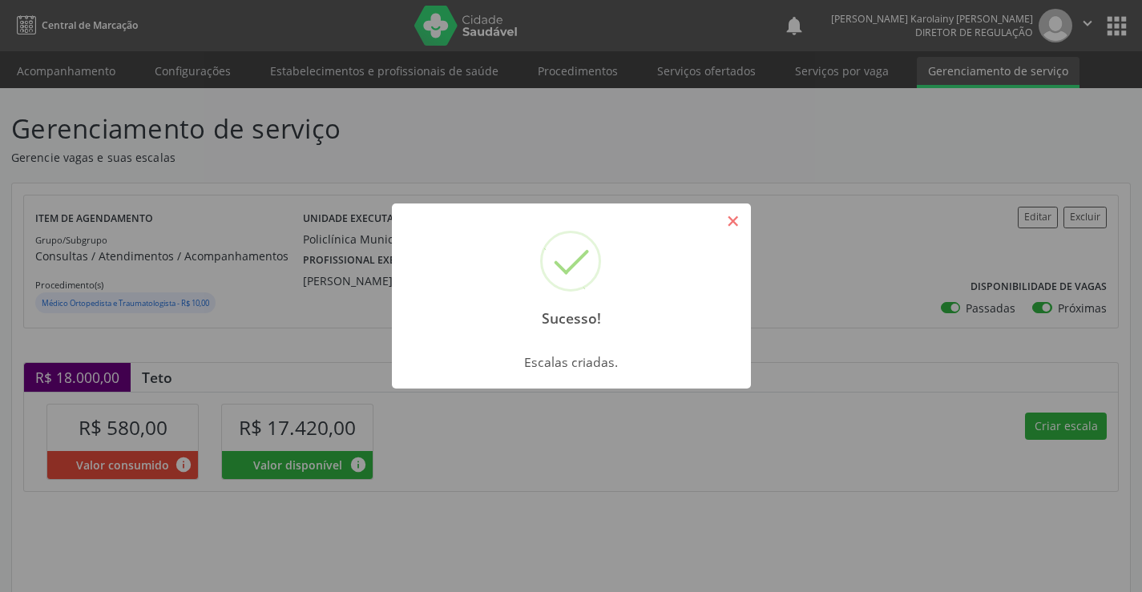
drag, startPoint x: 732, startPoint y: 222, endPoint x: 479, endPoint y: 15, distance: 326.9
click at [732, 211] on button "×" at bounding box center [733, 221] width 27 height 27
